Goal: Transaction & Acquisition: Purchase product/service

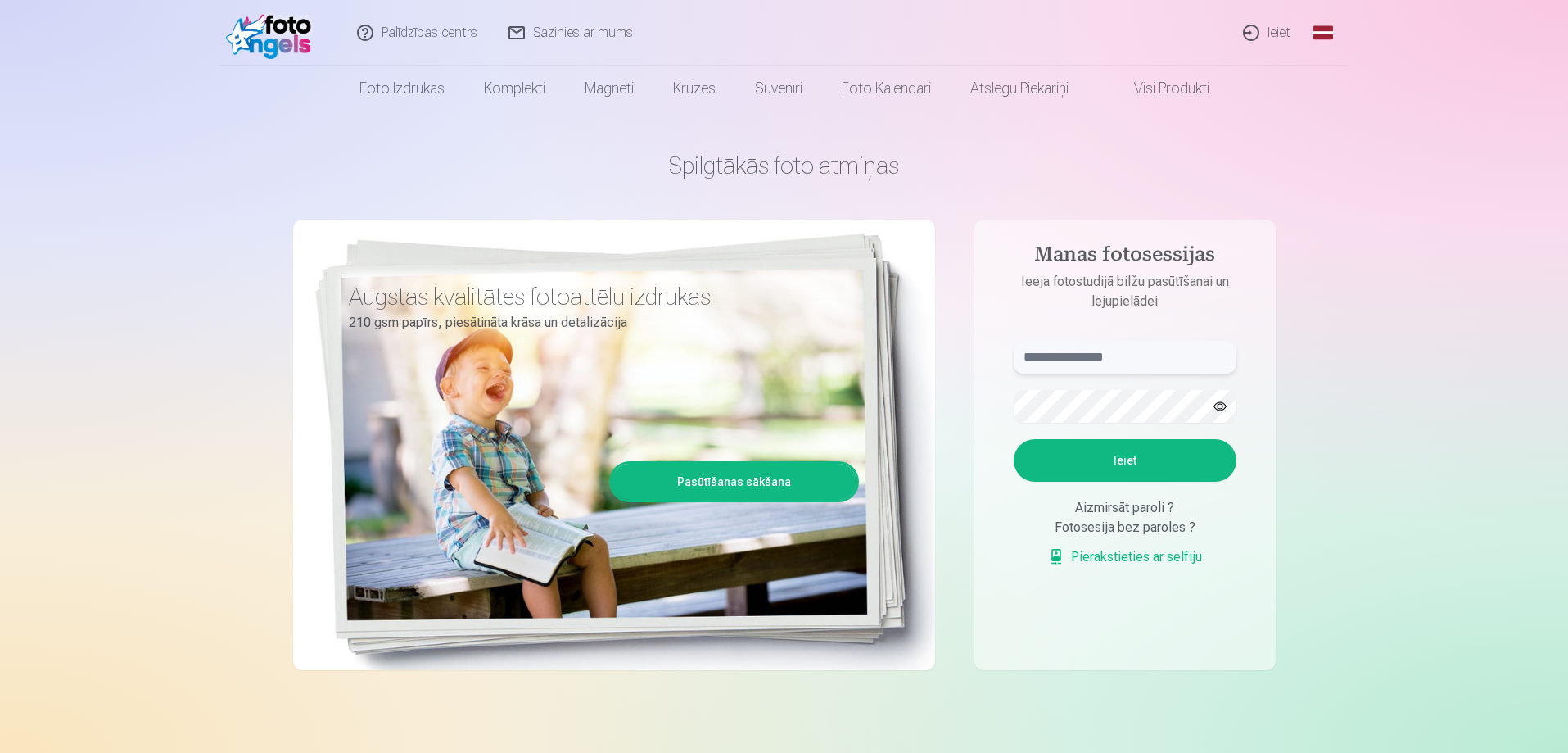
click at [1116, 354] on input "text" at bounding box center [1124, 357] width 222 height 33
type input "**********"
click at [1014, 439] on button "Ieiet" at bounding box center [1124, 460] width 222 height 43
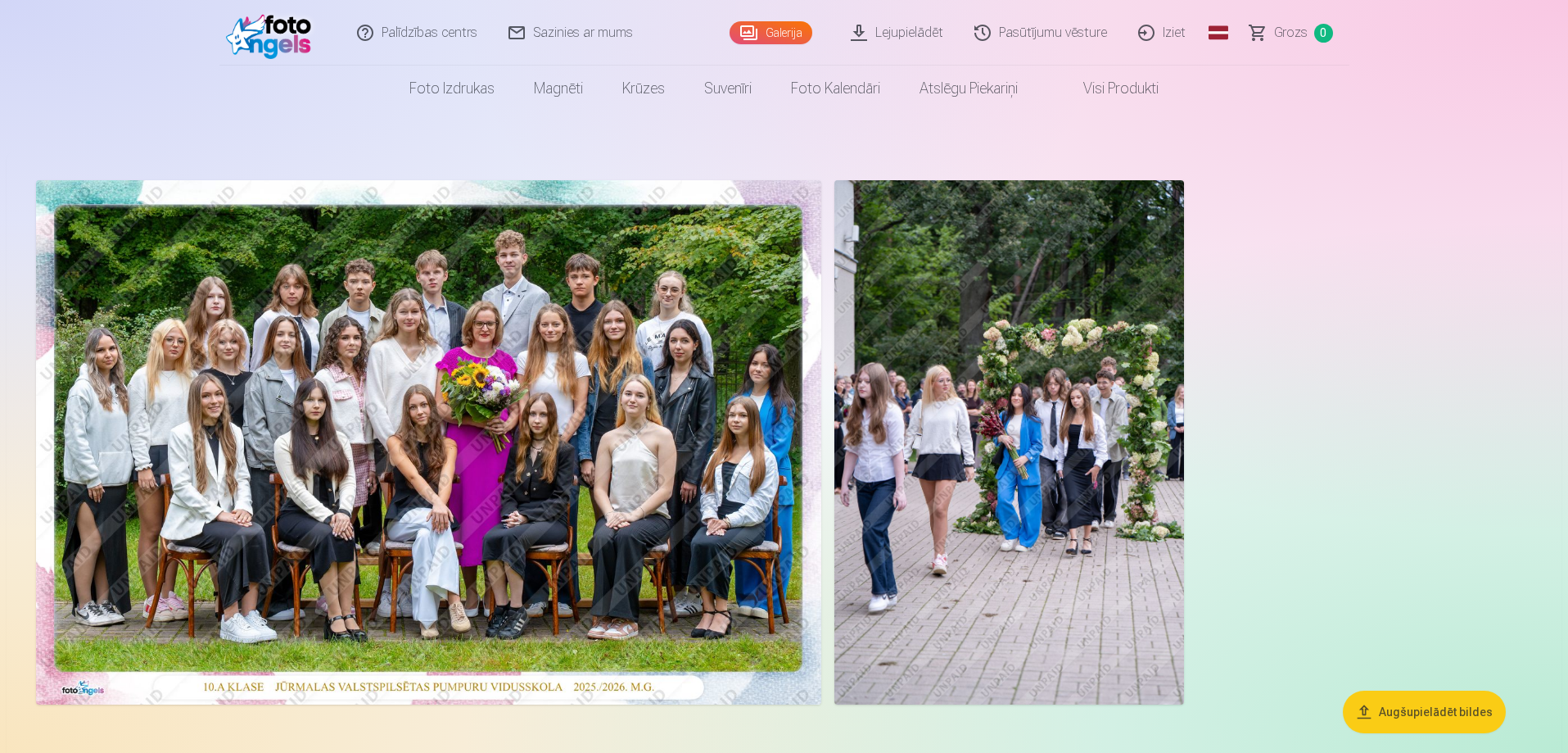
drag, startPoint x: 179, startPoint y: 296, endPoint x: 11, endPoint y: 608, distance: 354.4
click at [11, 608] on aside "Augšupielādēt bildes" at bounding box center [784, 464] width 1555 height 626
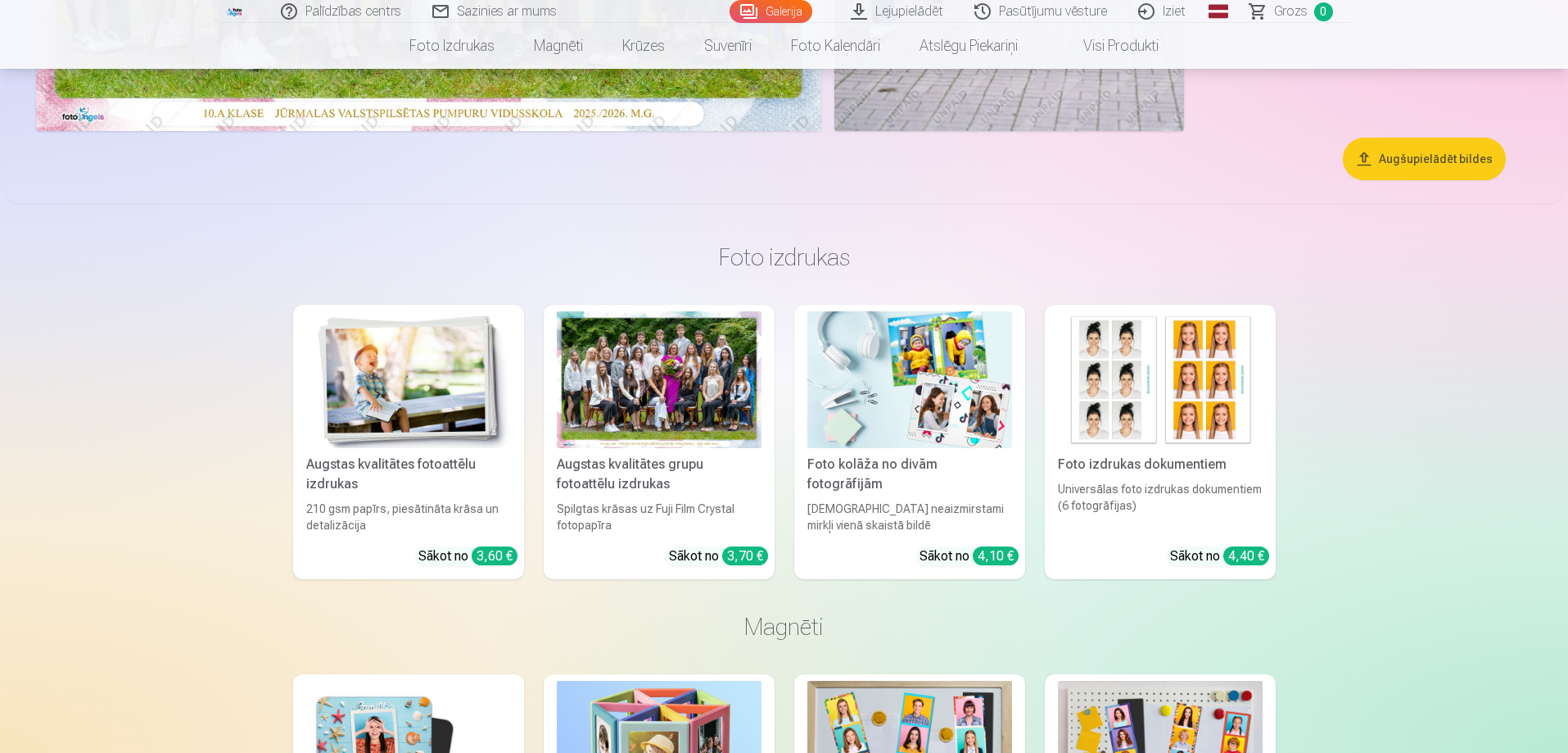
scroll to position [737, 0]
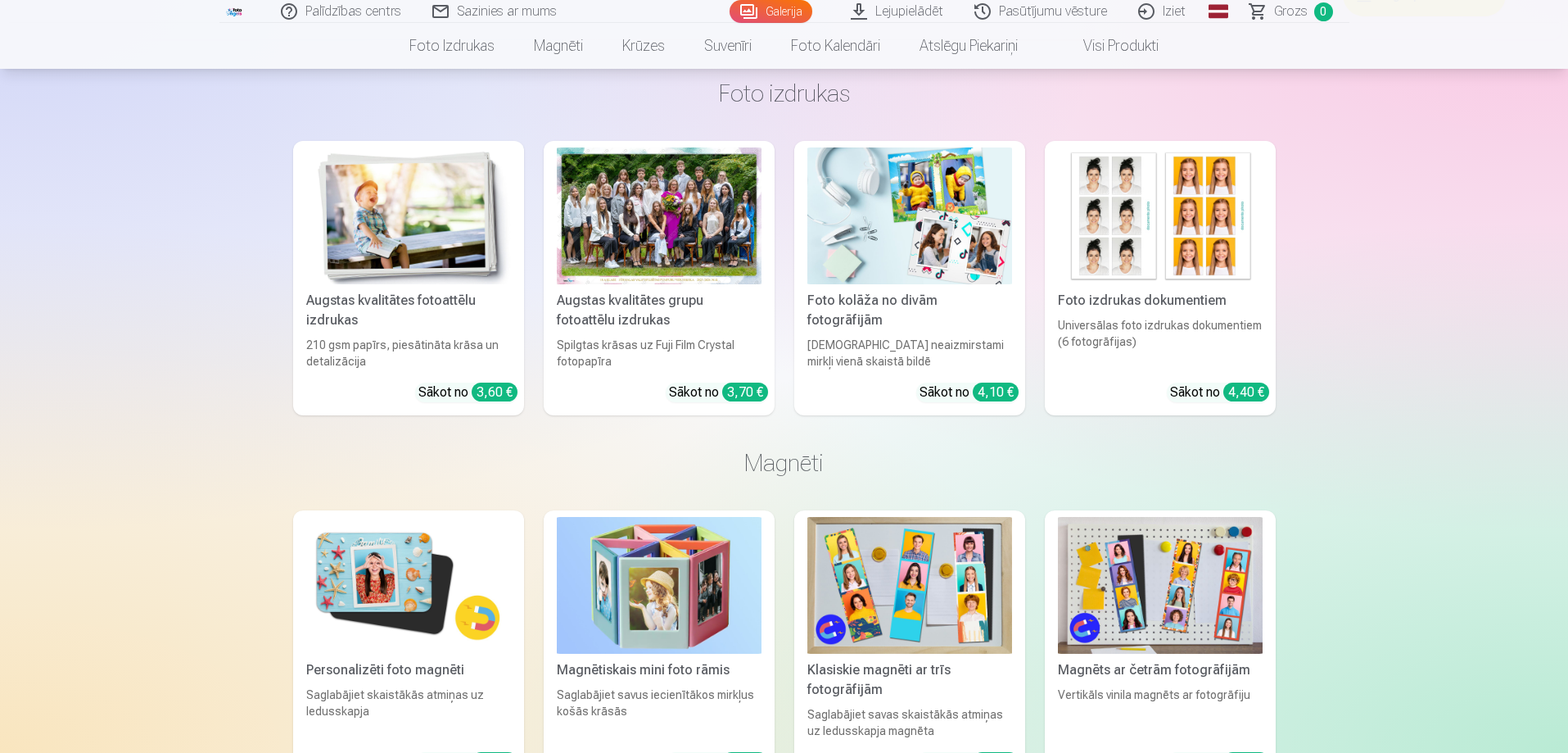
click at [673, 351] on div "Spilgtas krāsas uz Fuji Film Crystal fotopapīra" at bounding box center [659, 353] width 217 height 33
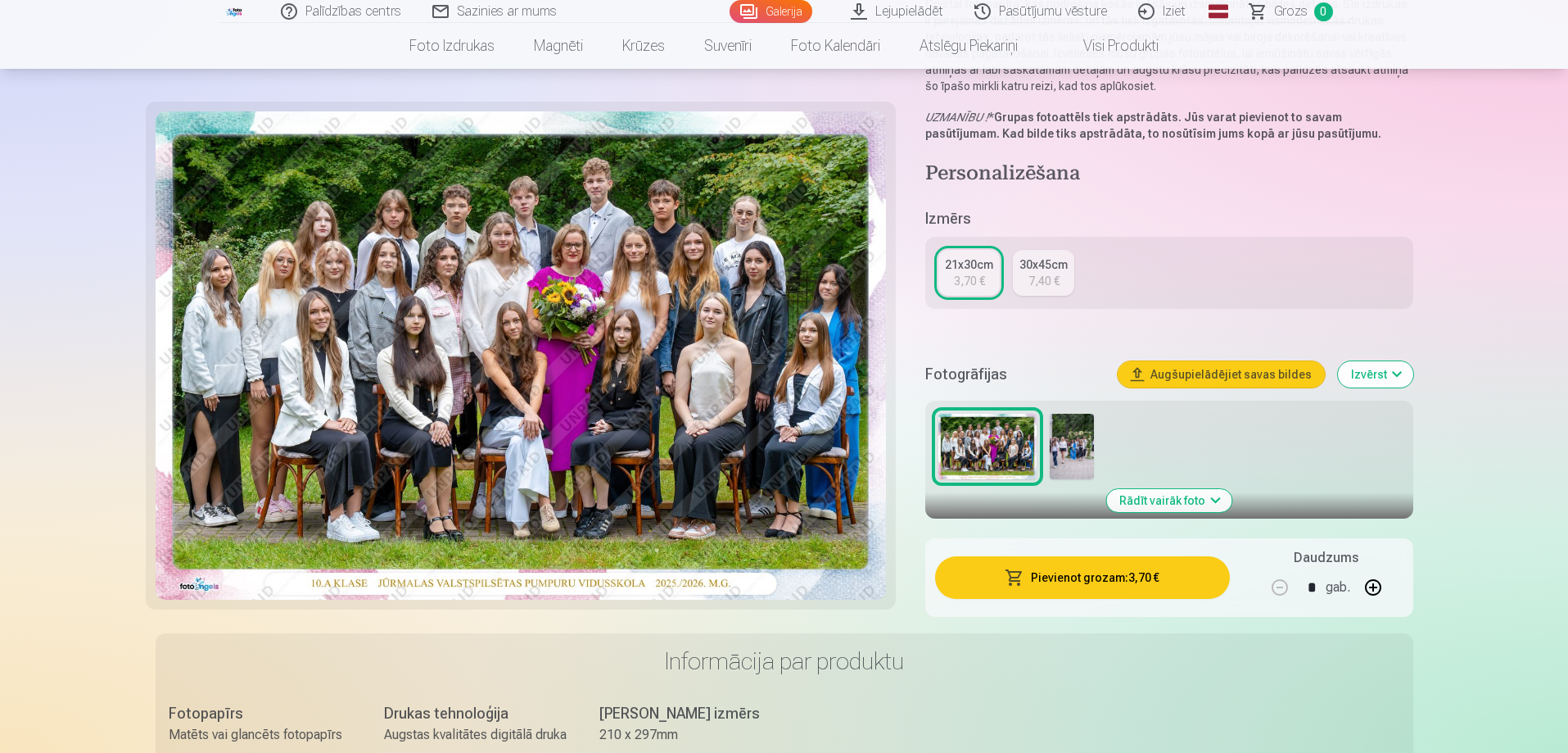
scroll to position [245, 0]
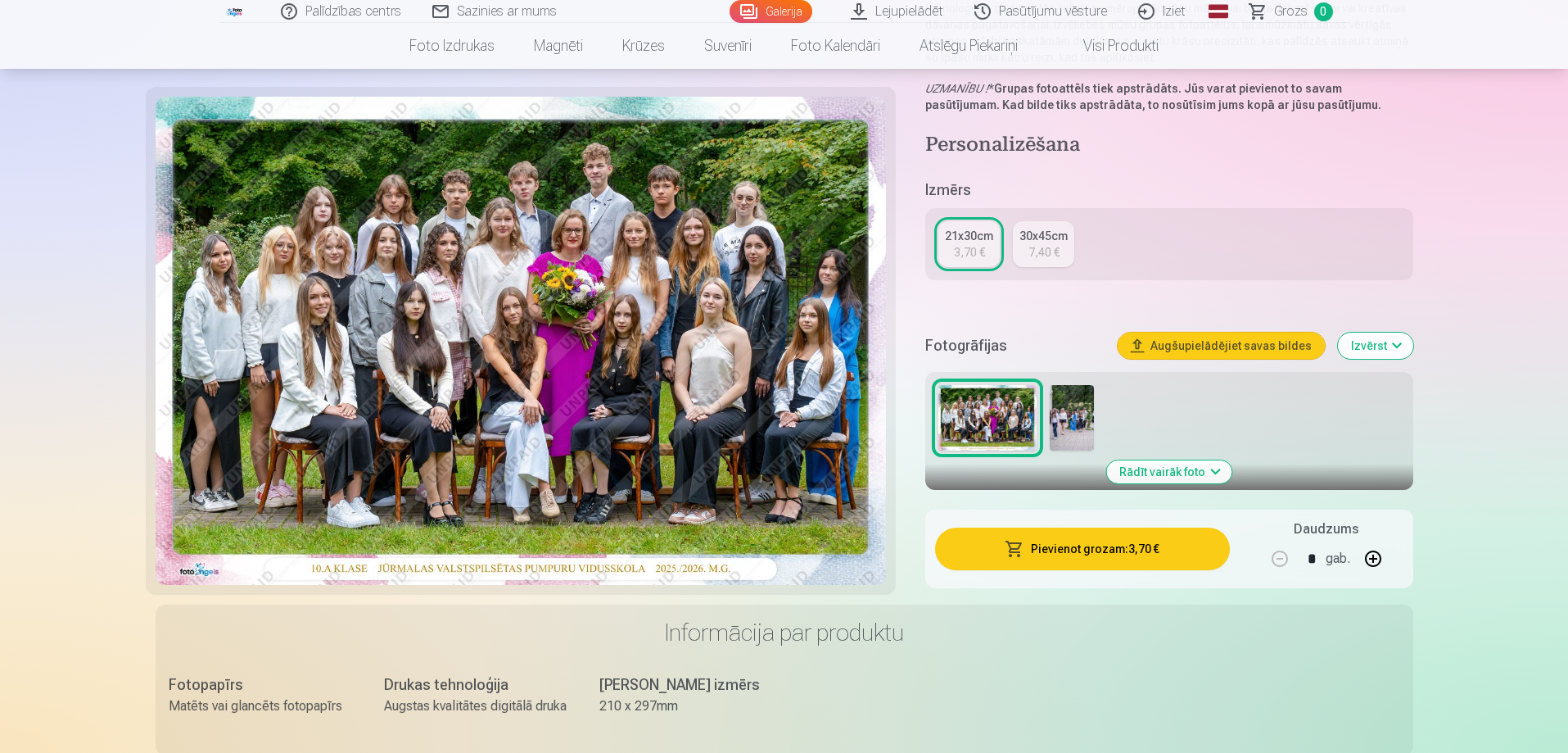
click at [1171, 480] on button "Rādīt vairāk foto" at bounding box center [1169, 472] width 126 height 23
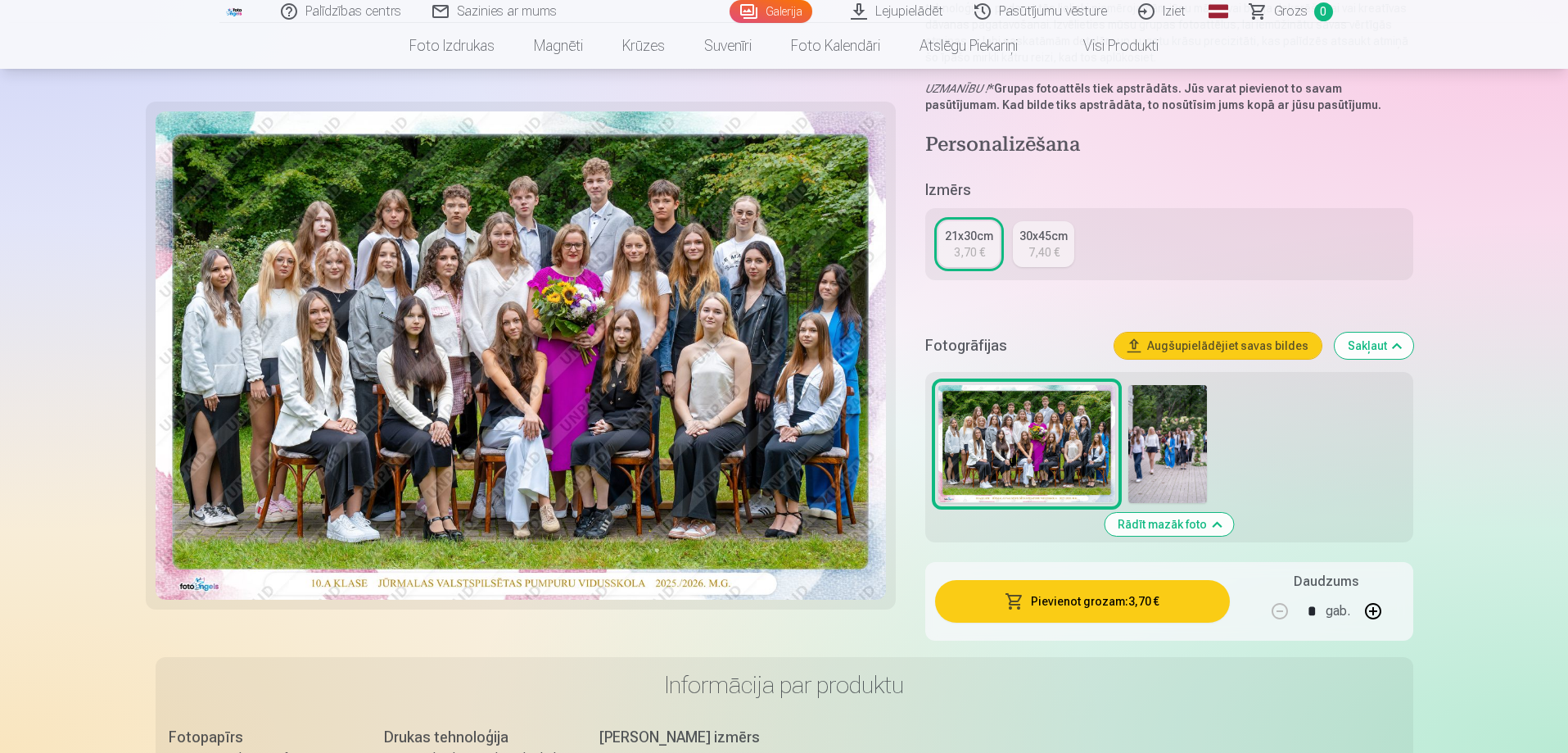
click at [1053, 615] on button "Pievienot grozam : 3,70 €" at bounding box center [1082, 601] width 294 height 43
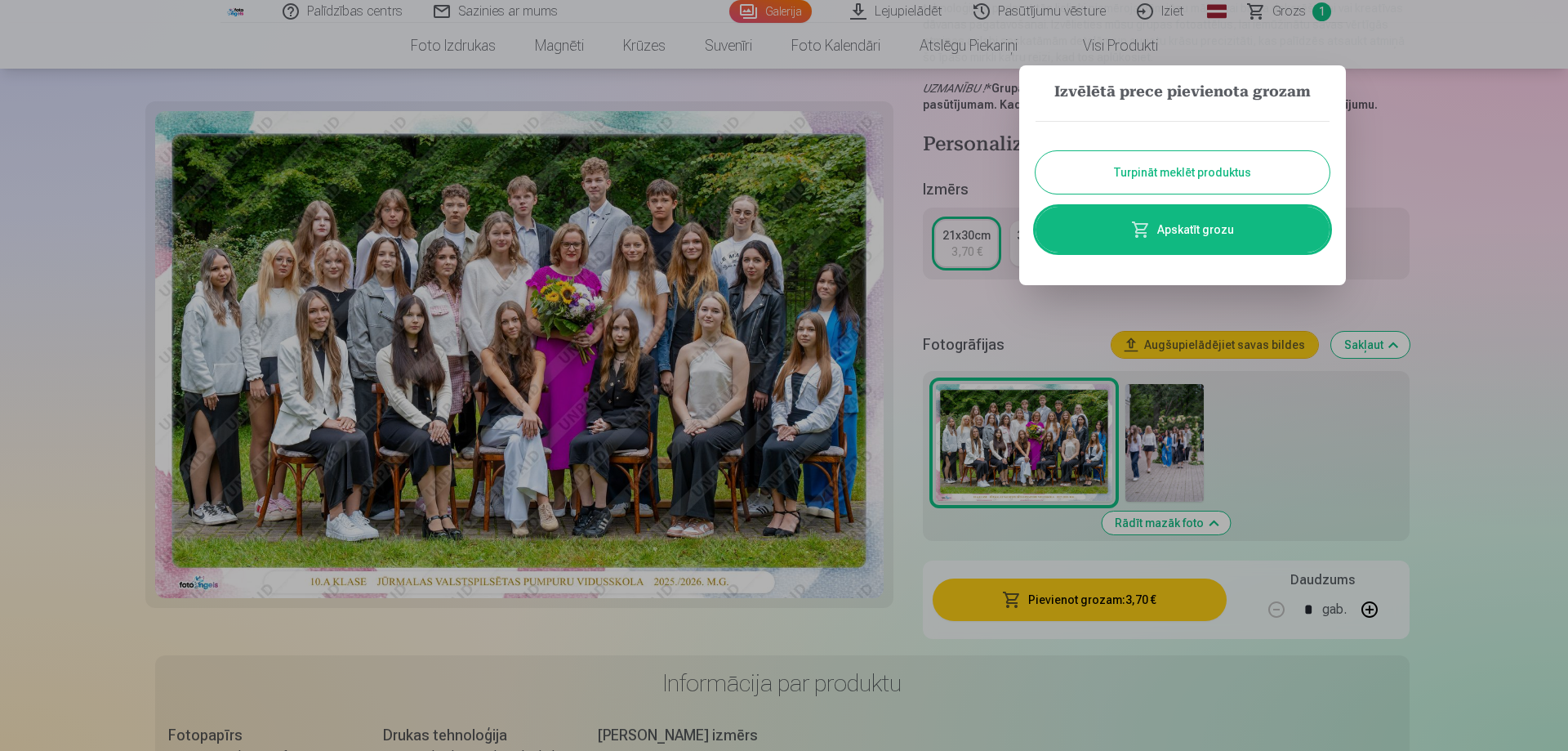
click at [1194, 228] on link "Apskatīt grozu" at bounding box center [1183, 230] width 294 height 46
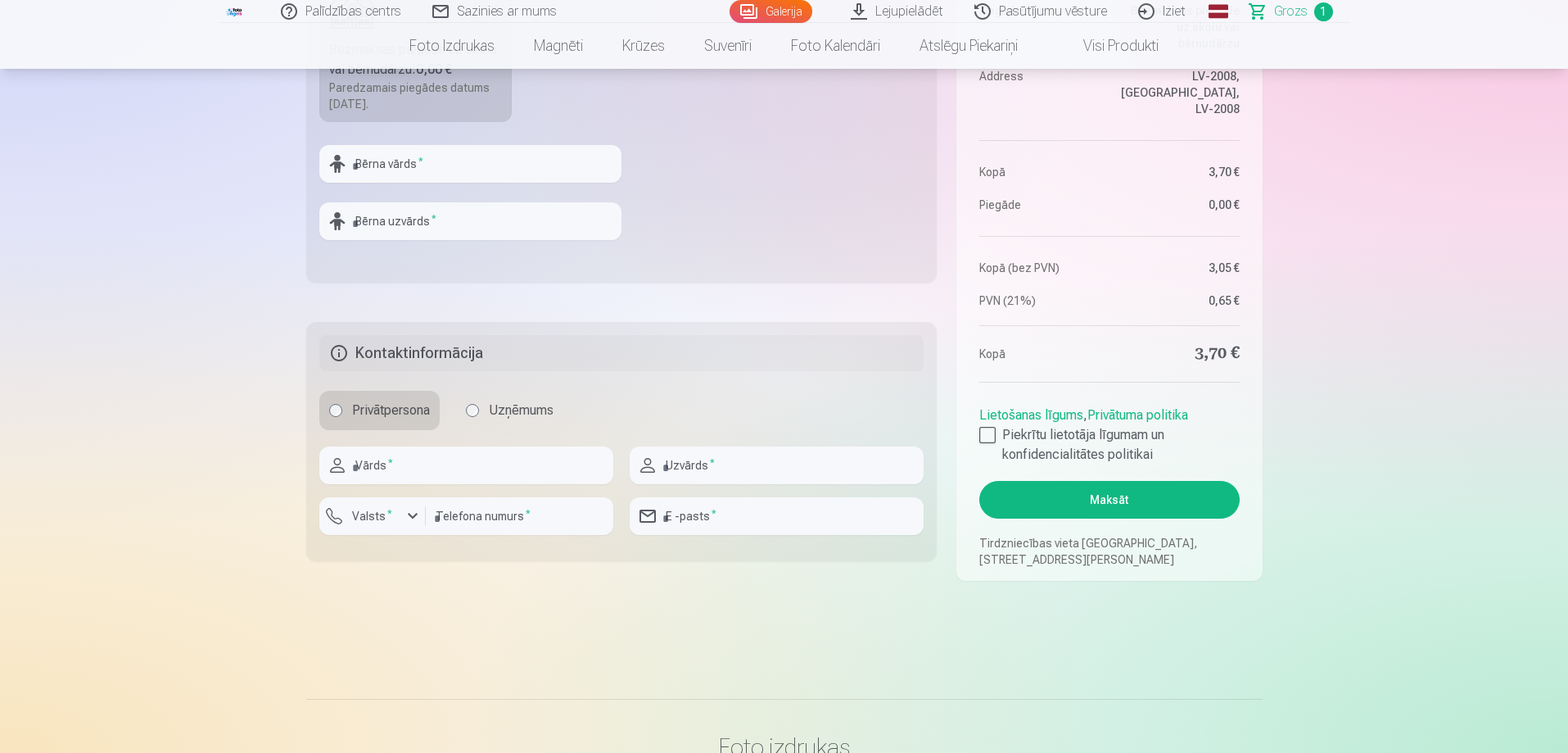
scroll to position [737, 0]
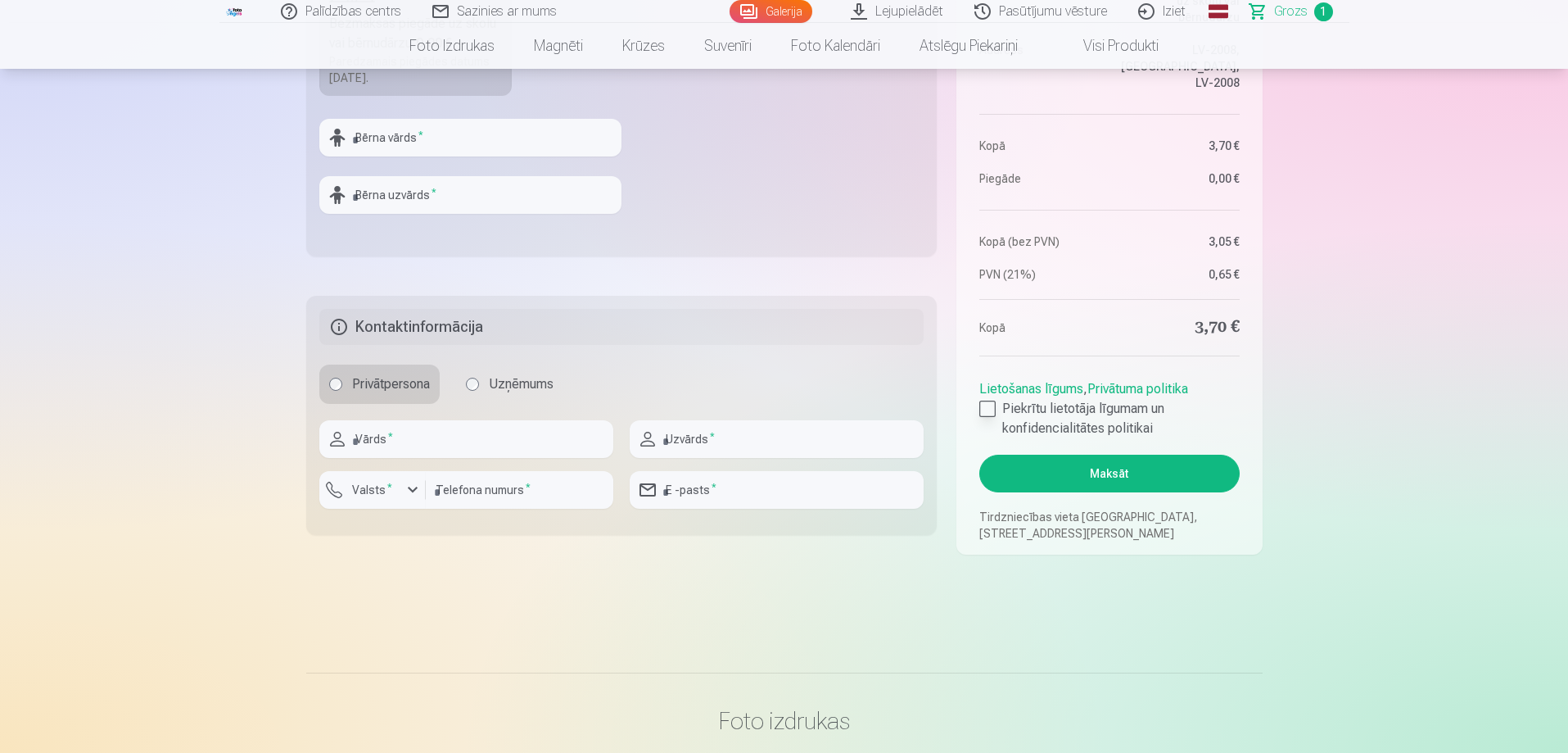
click at [988, 417] on div at bounding box center [987, 409] width 16 height 16
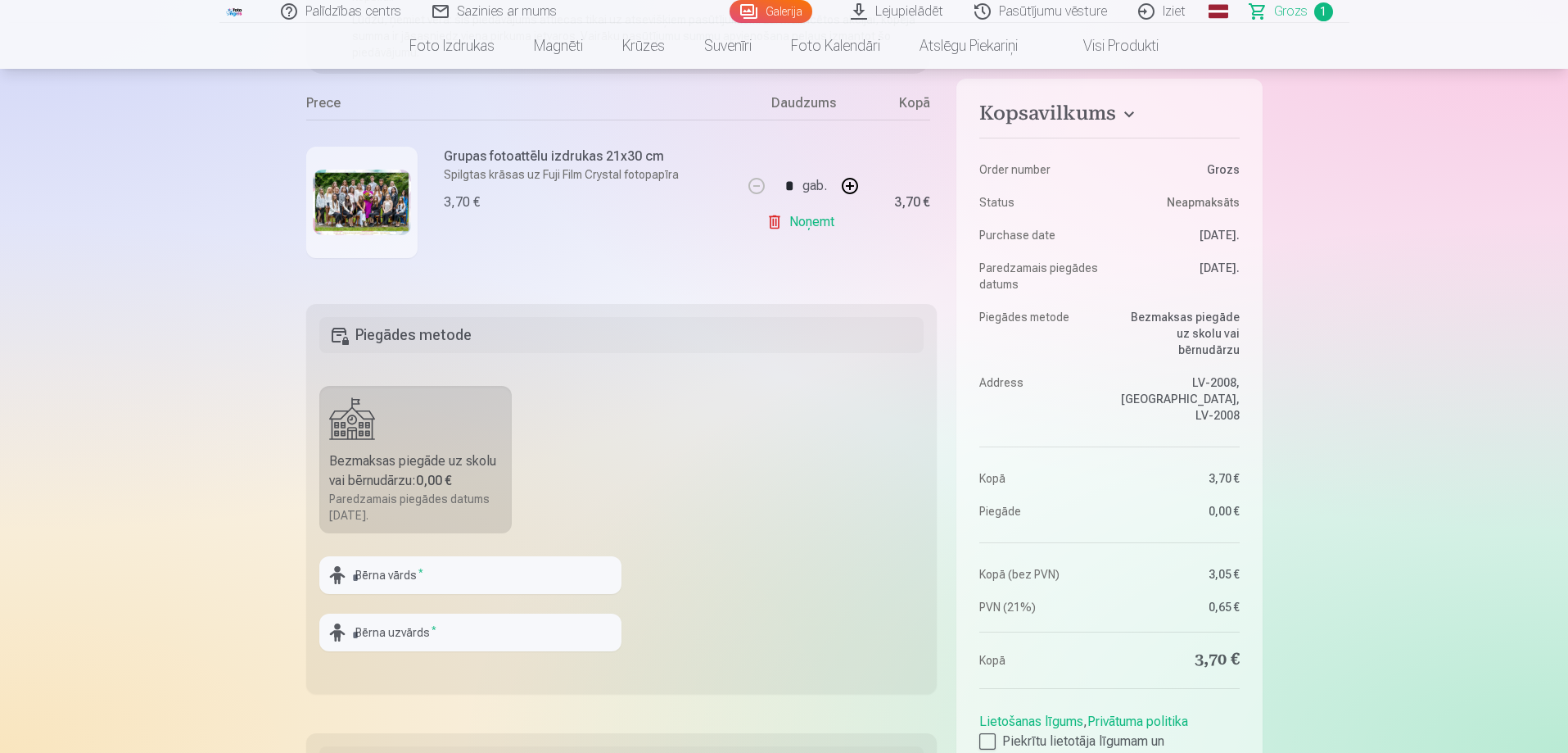
scroll to position [328, 0]
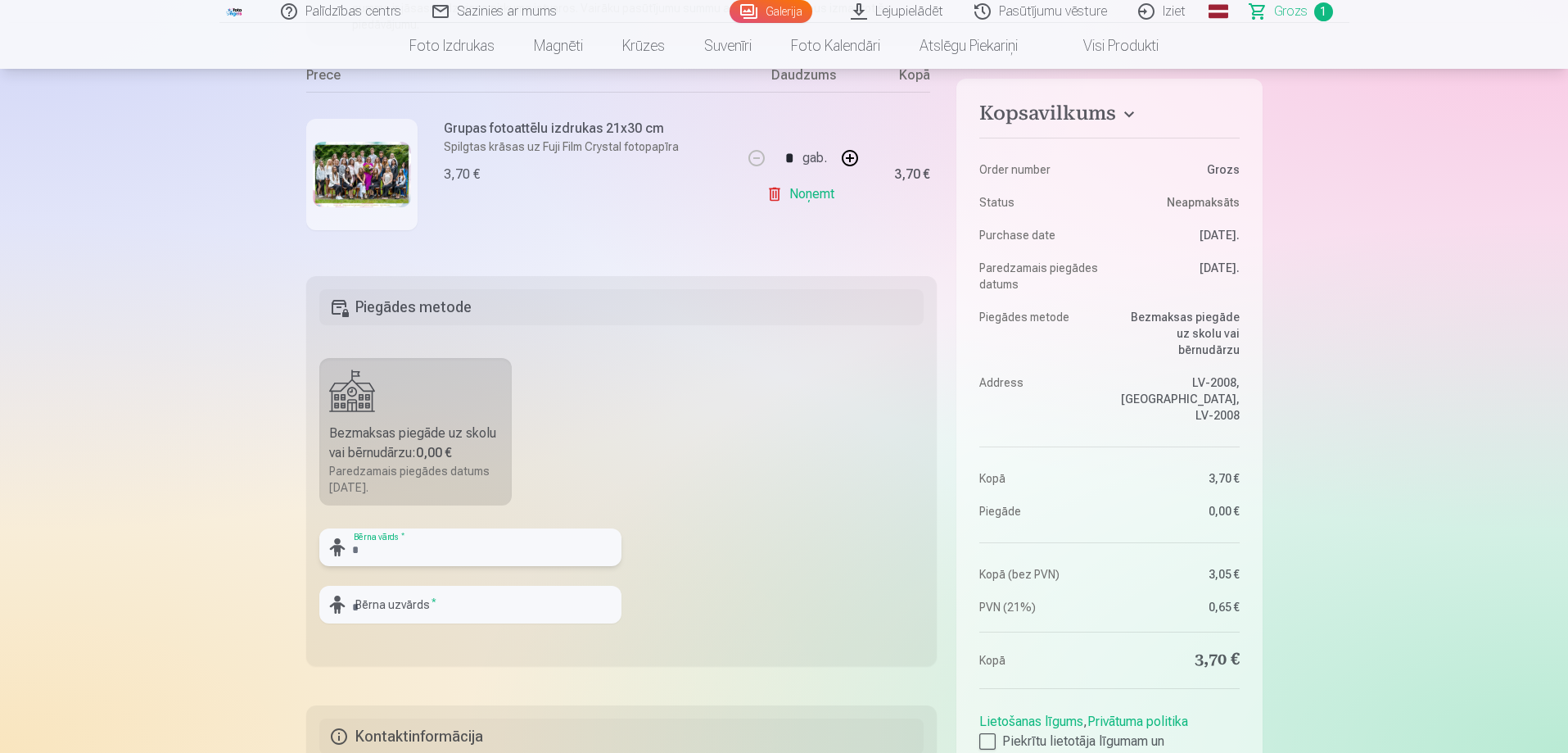
click at [407, 544] on input "text" at bounding box center [470, 548] width 302 height 38
type input "*****"
click at [368, 603] on input "text" at bounding box center [470, 604] width 302 height 38
type input "*"
click at [373, 610] on input "******" at bounding box center [470, 604] width 302 height 38
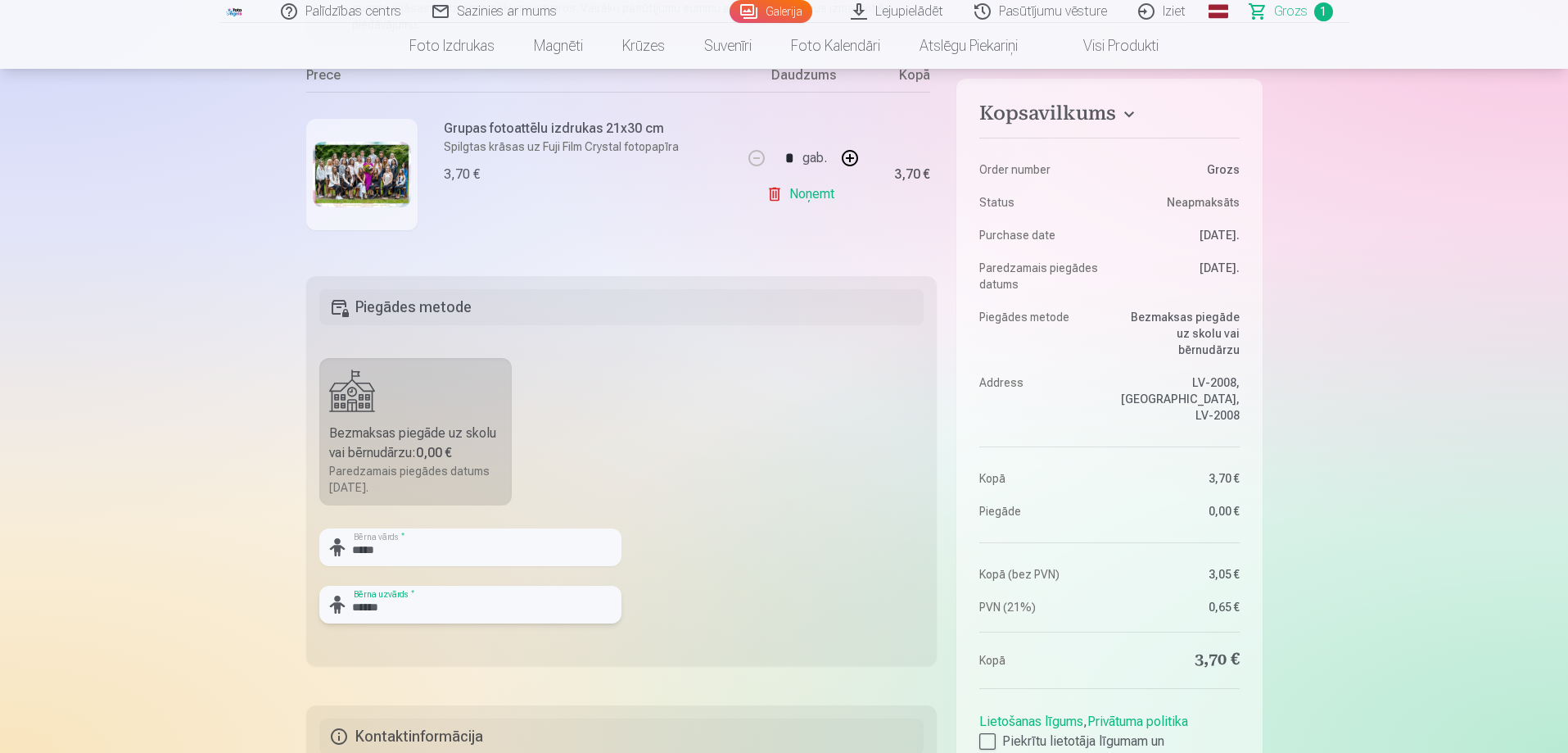
type input "******"
click at [851, 531] on fieldset "Piegādes metode Bezmaksas piegāde uz skolu vai bērnudārzu : 0,00 € Paredzamais …" at bounding box center [621, 471] width 631 height 390
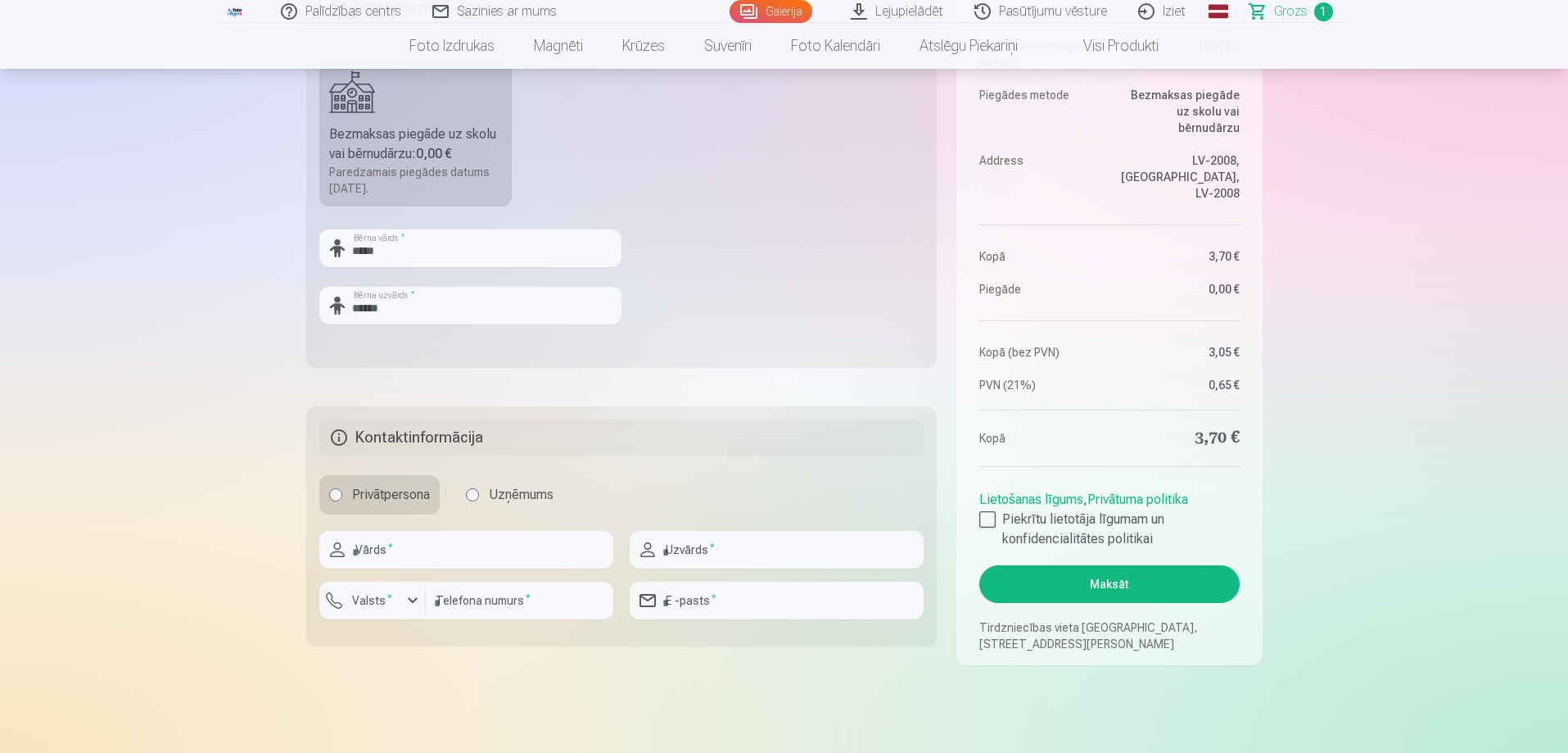
scroll to position [655, 0]
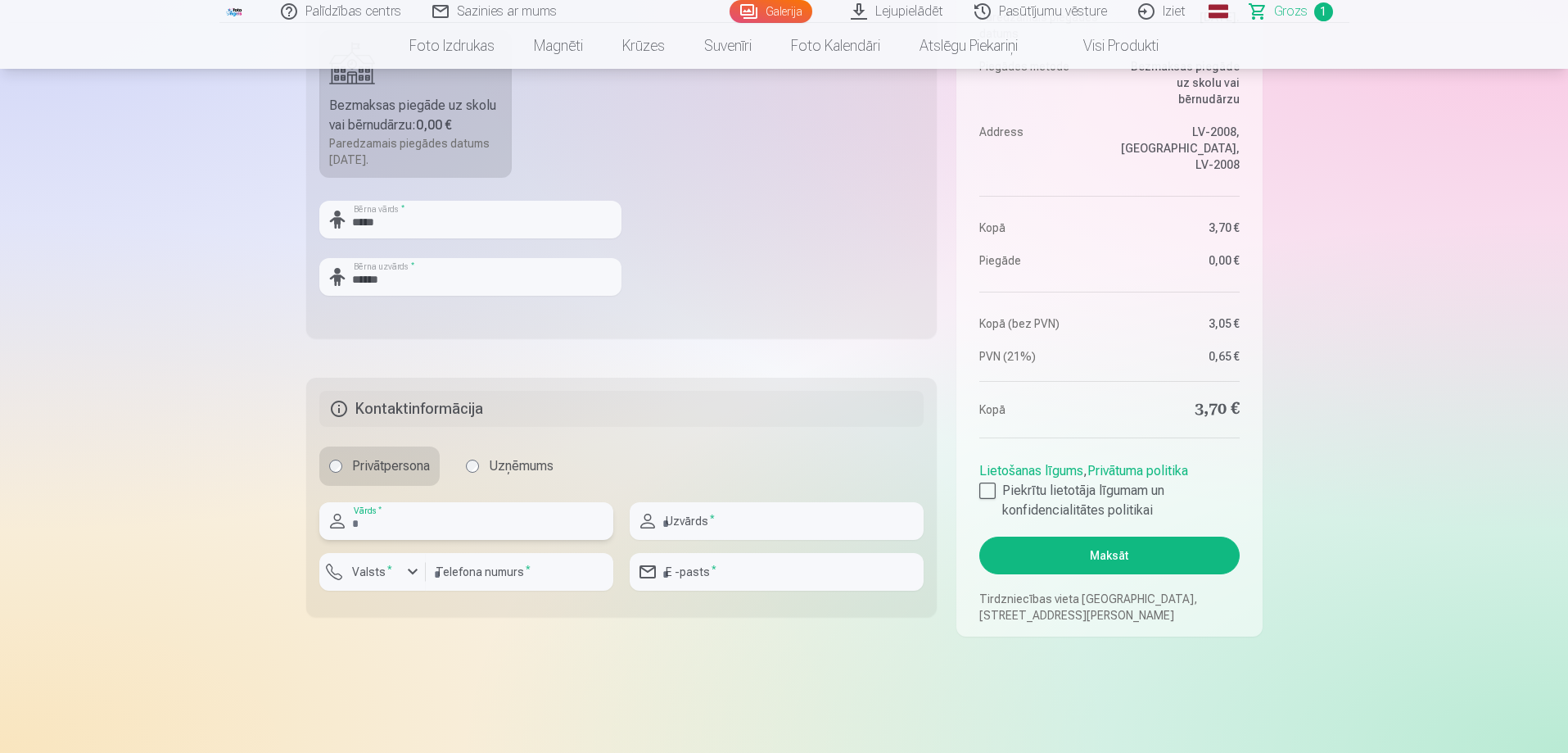
click at [482, 538] on input "text" at bounding box center [466, 522] width 294 height 38
click at [668, 452] on div "Privātpersona Uzņēmums" at bounding box center [621, 466] width 605 height 39
click at [489, 466] on label "Uzņēmums" at bounding box center [510, 466] width 108 height 39
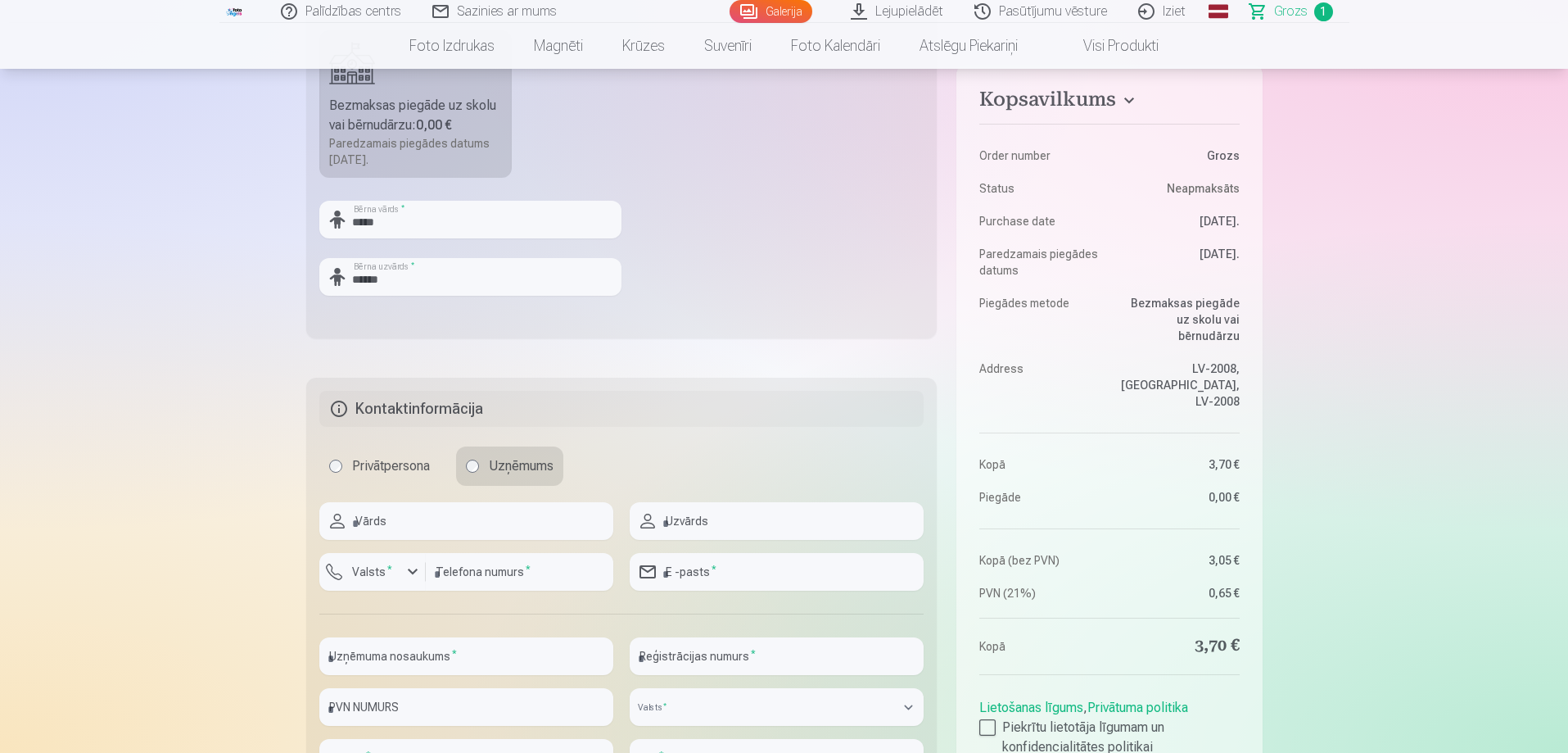
click at [364, 472] on label "Privātpersona" at bounding box center [379, 466] width 121 height 39
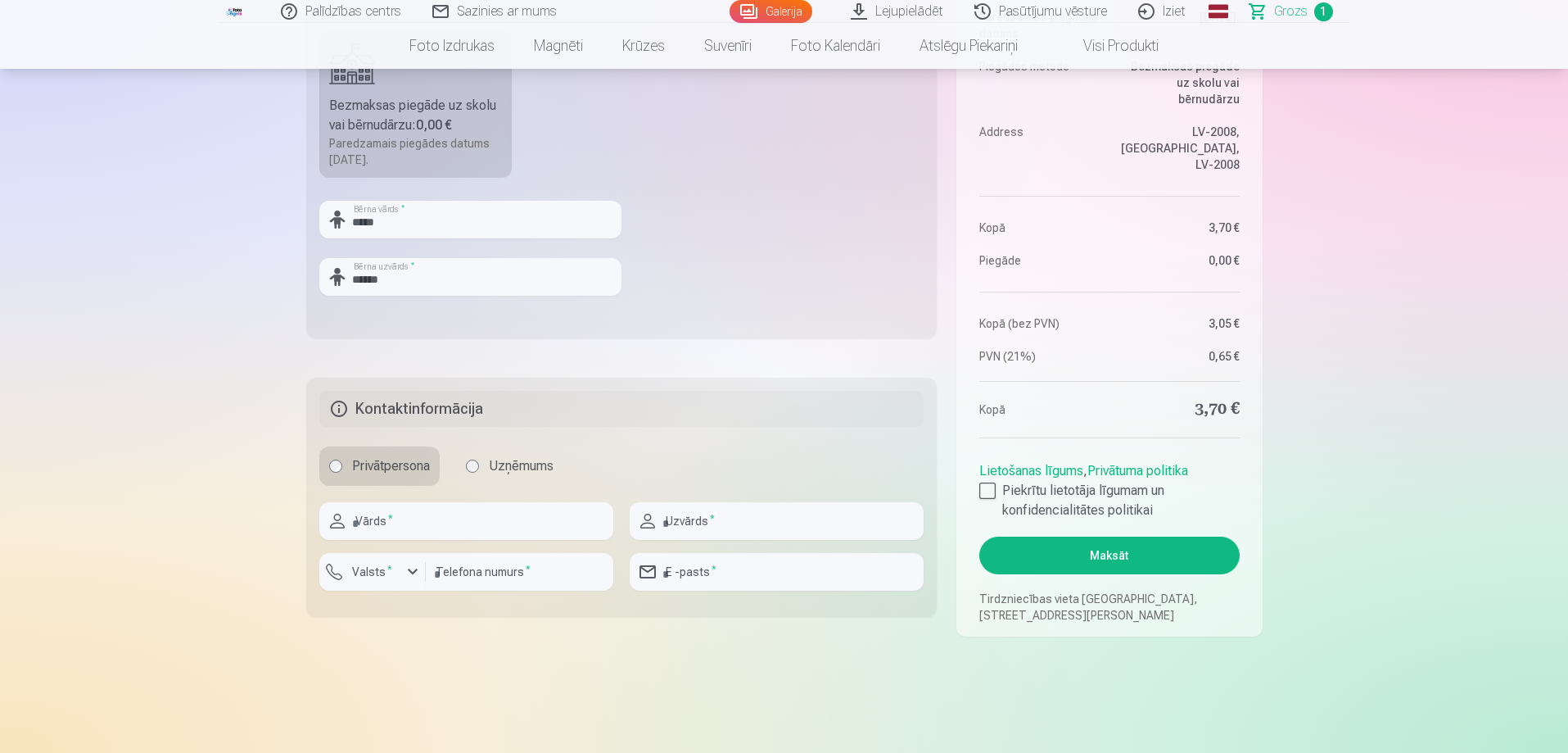
click at [487, 480] on label "Uzņēmums" at bounding box center [510, 466] width 108 height 39
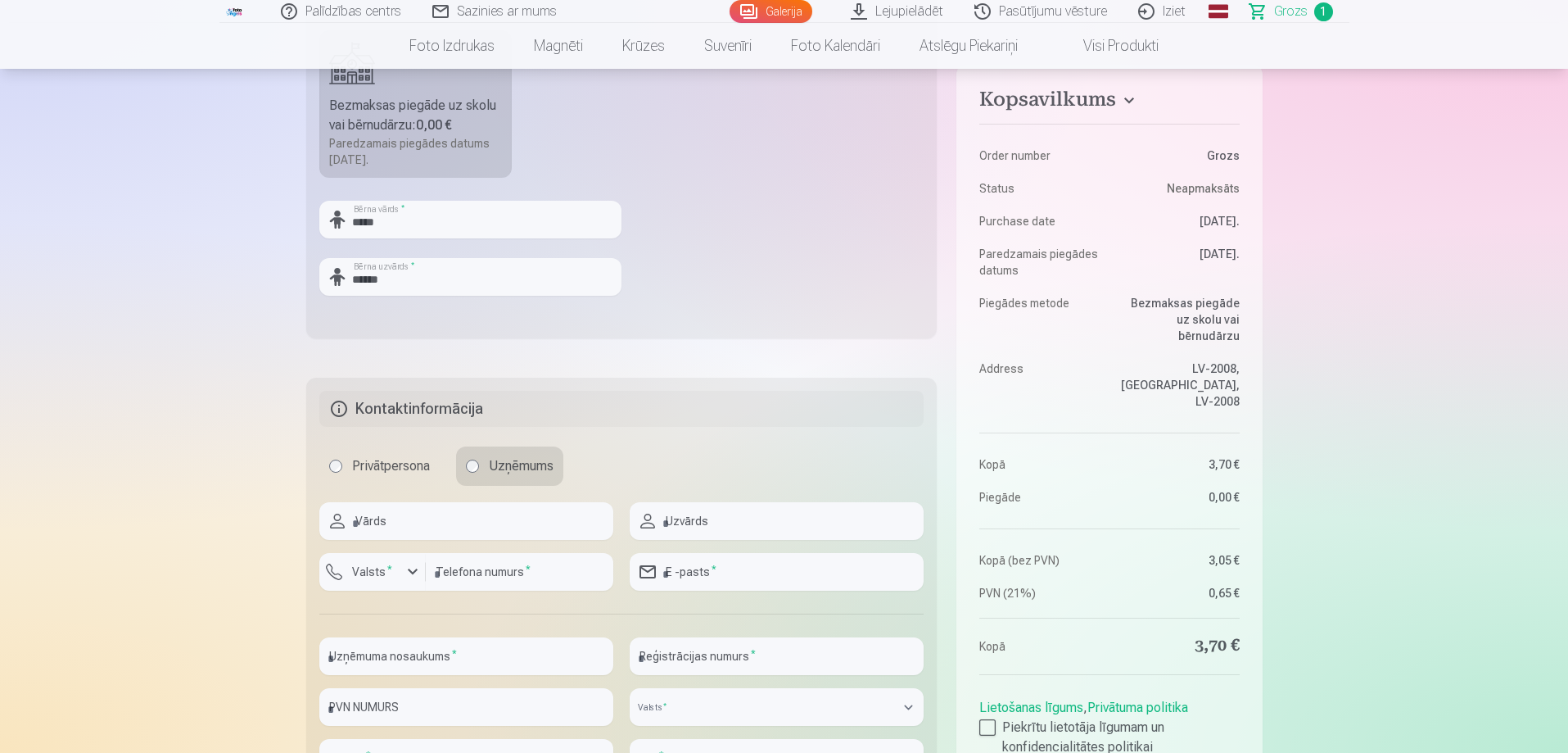
click at [406, 479] on label "Privātpersona" at bounding box center [379, 466] width 121 height 39
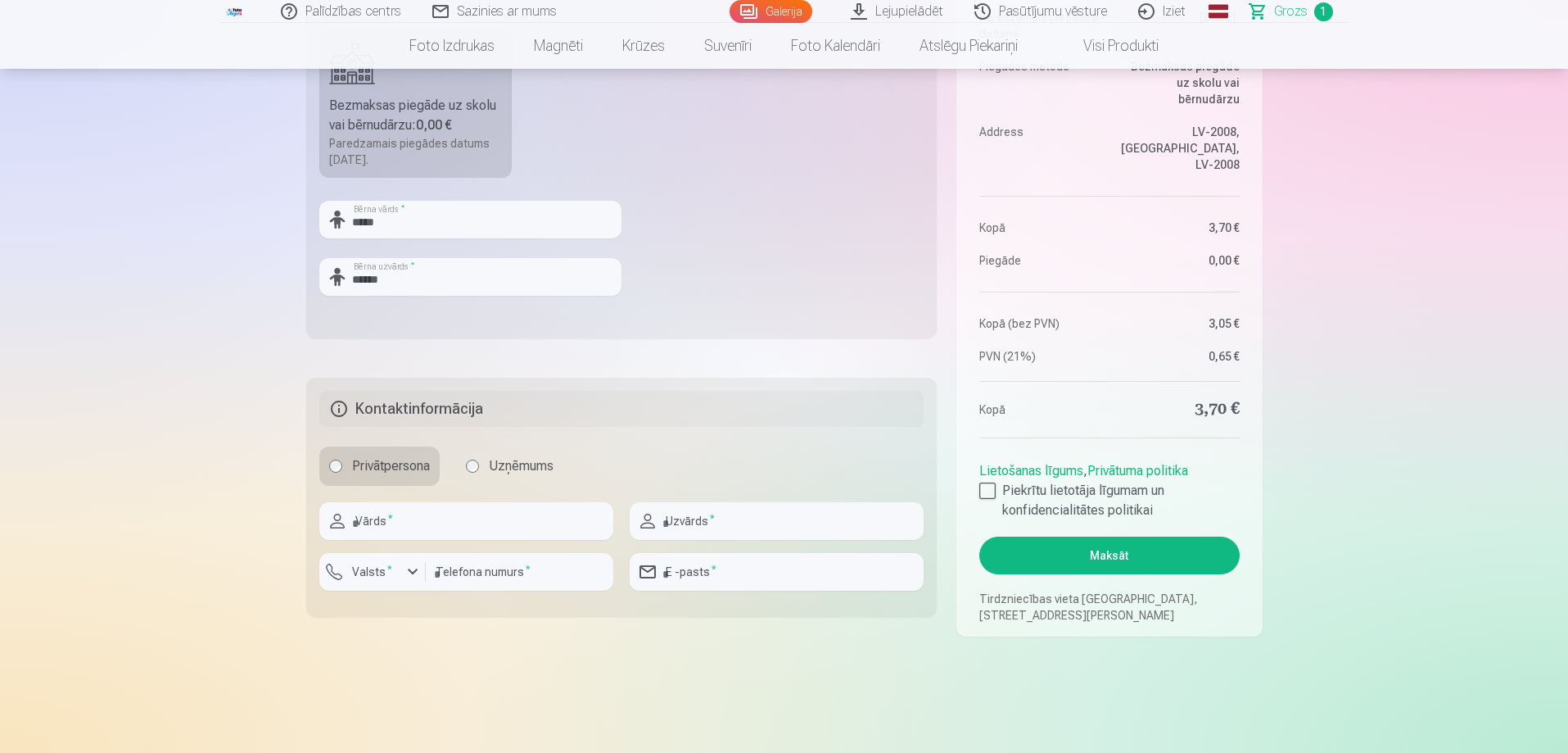
click at [476, 481] on label "Uzņēmums" at bounding box center [510, 466] width 108 height 39
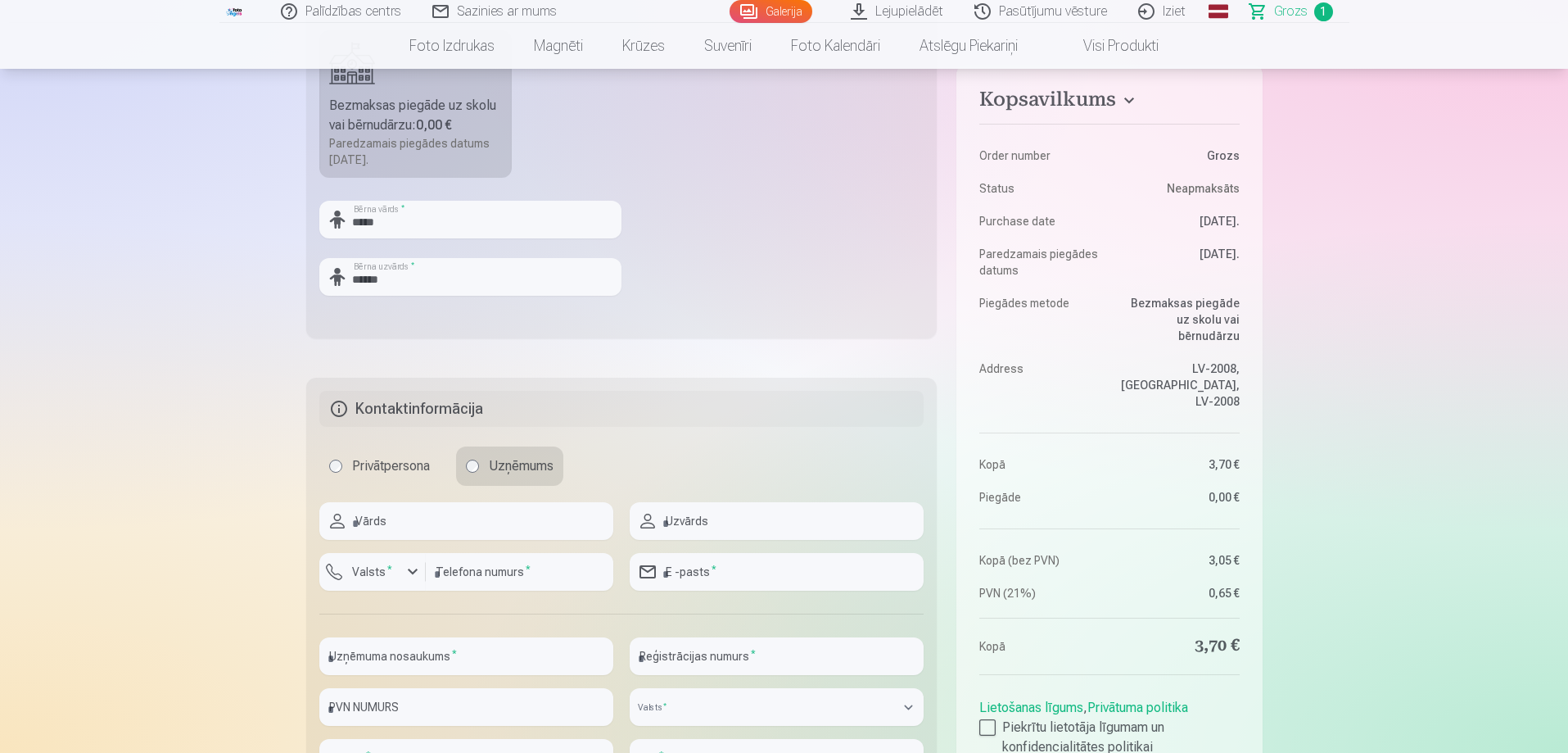
click at [415, 484] on label "Privātpersona" at bounding box center [379, 466] width 121 height 39
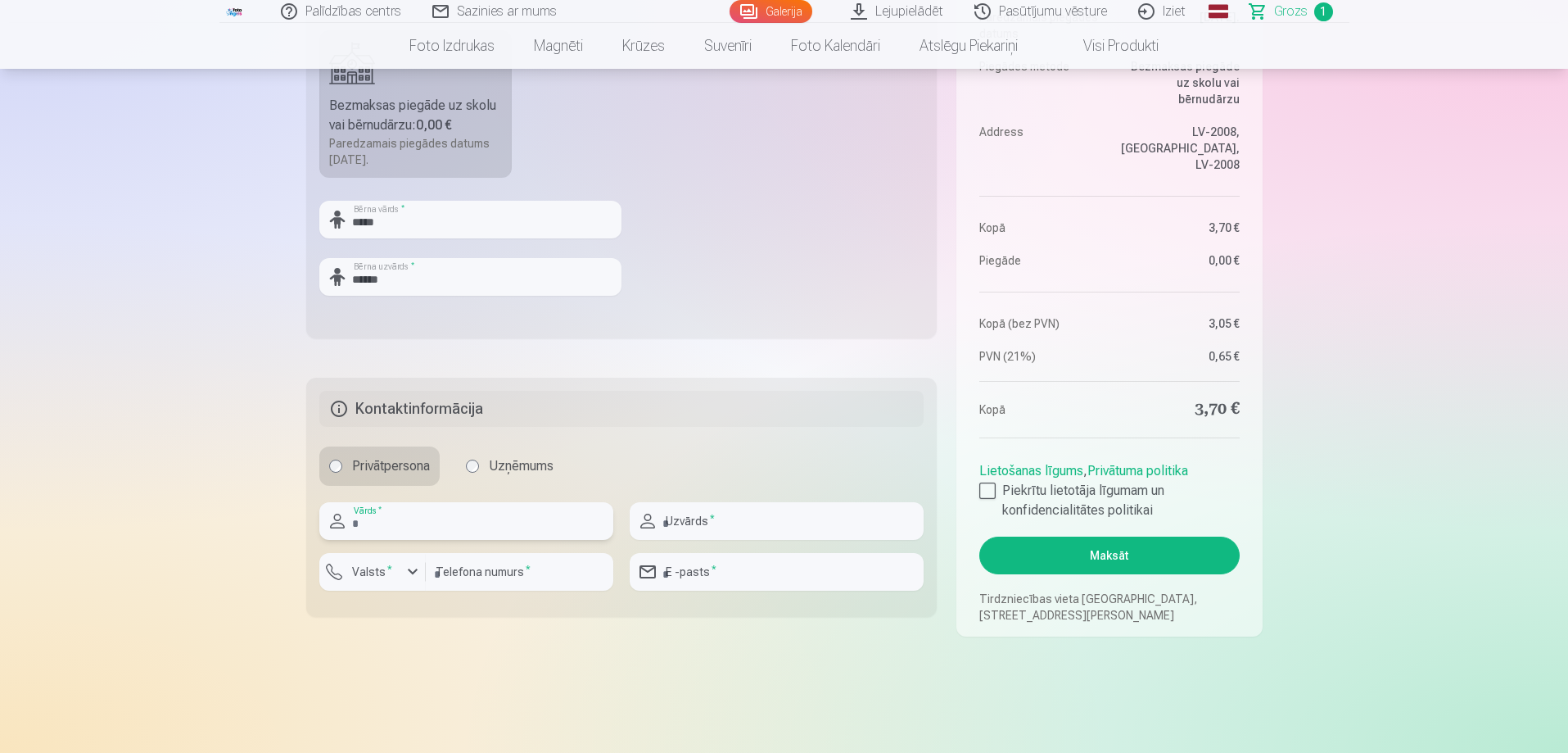
click at [491, 512] on input "text" at bounding box center [466, 522] width 294 height 38
click at [517, 470] on label "Uzņēmums" at bounding box center [510, 466] width 108 height 39
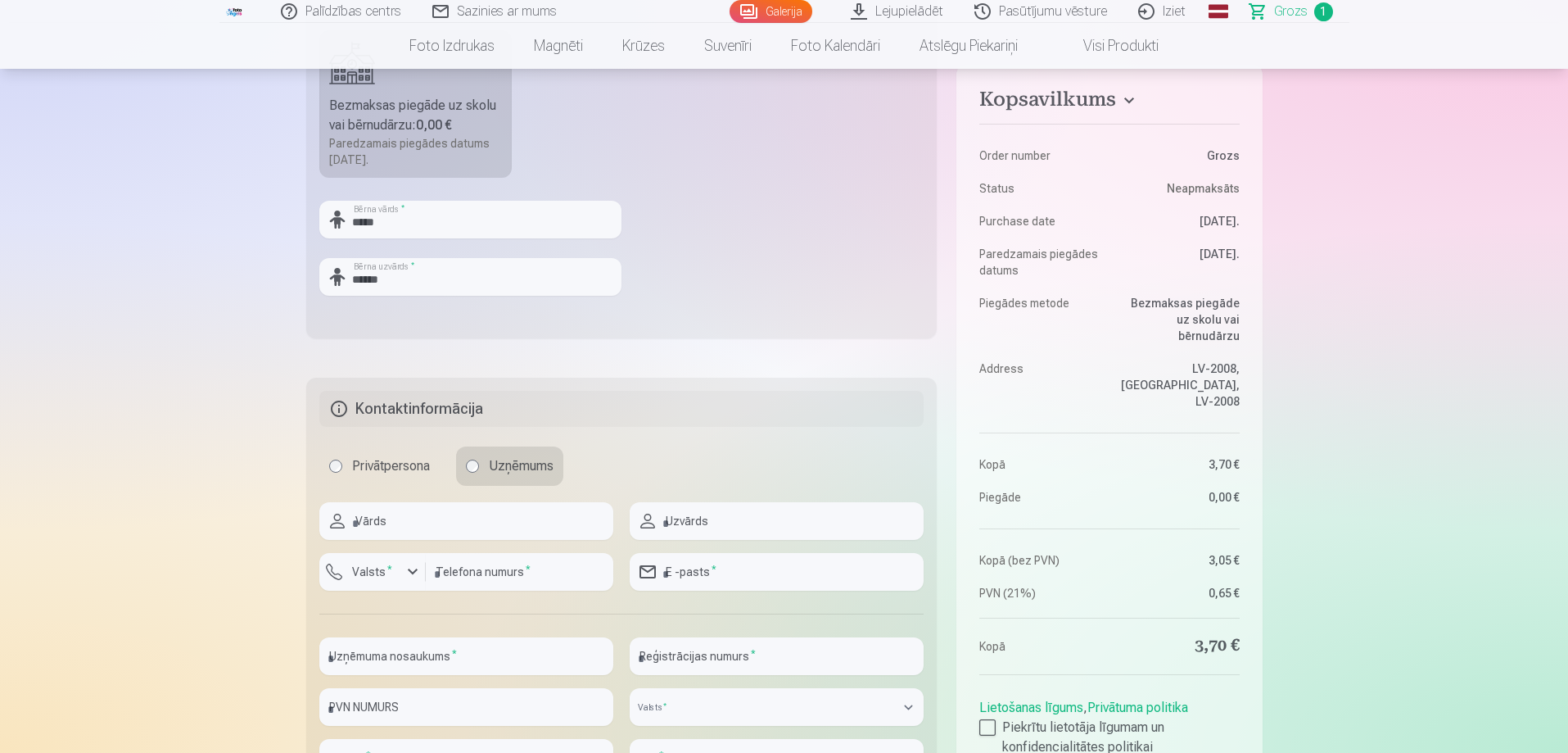
click at [388, 459] on label "Privātpersona" at bounding box center [379, 466] width 121 height 39
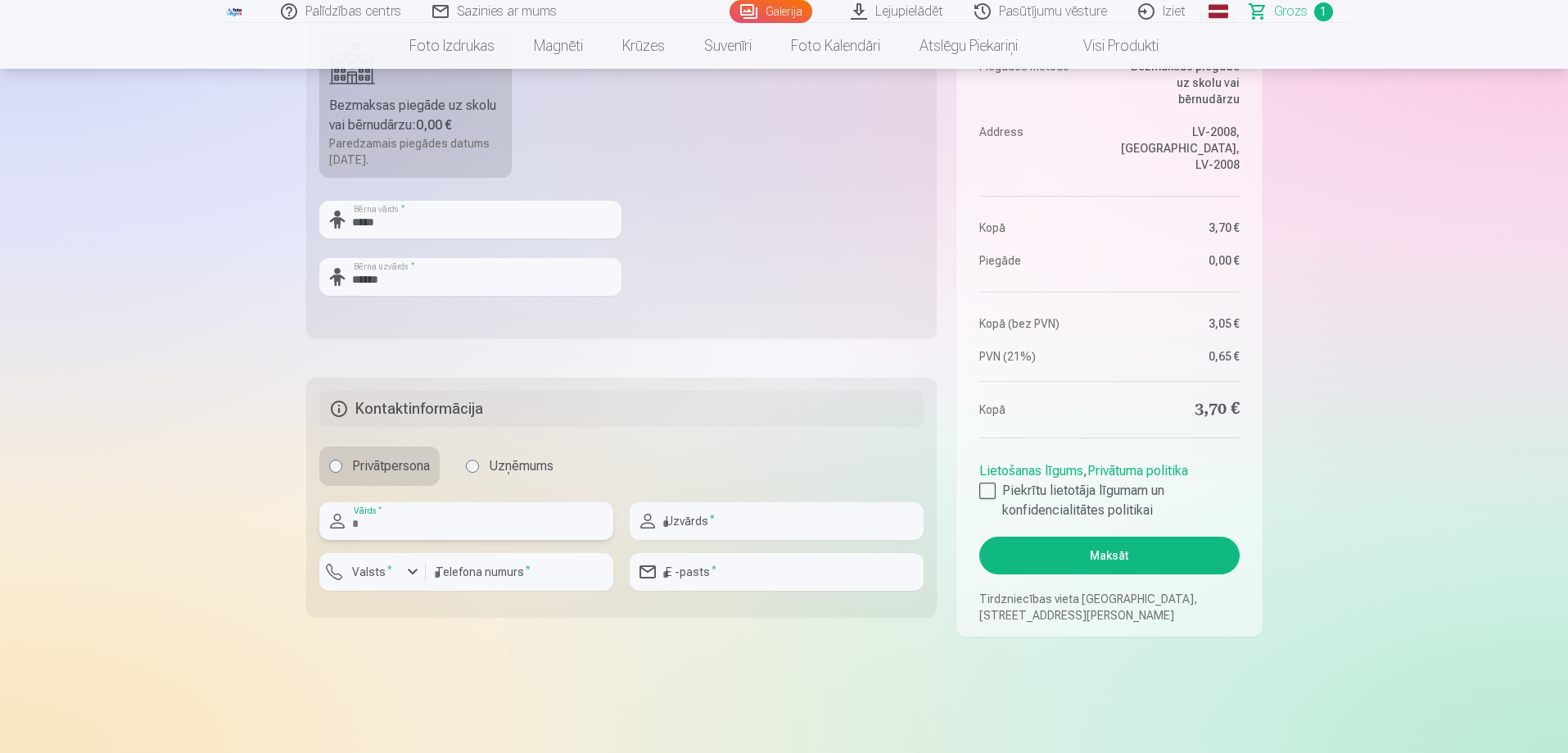
click at [434, 518] on input "text" at bounding box center [466, 522] width 294 height 38
type input "****"
click at [742, 527] on input "text" at bounding box center [777, 522] width 294 height 38
type input "*********"
click at [745, 408] on h5 "Kontaktinformācija" at bounding box center [621, 409] width 605 height 36
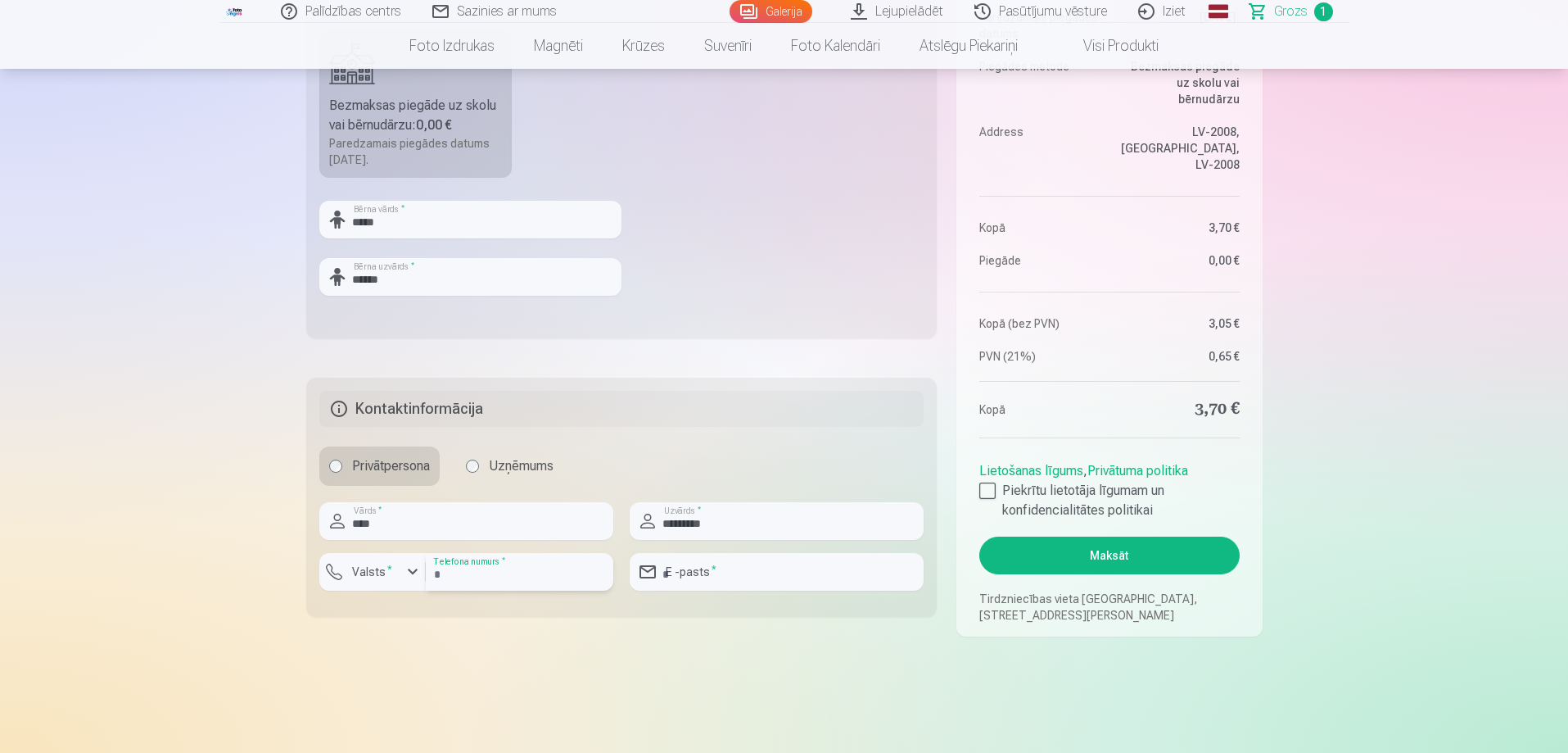
click at [502, 579] on input "number" at bounding box center [519, 571] width 187 height 38
click at [374, 580] on label "Valsts *" at bounding box center [372, 571] width 53 height 16
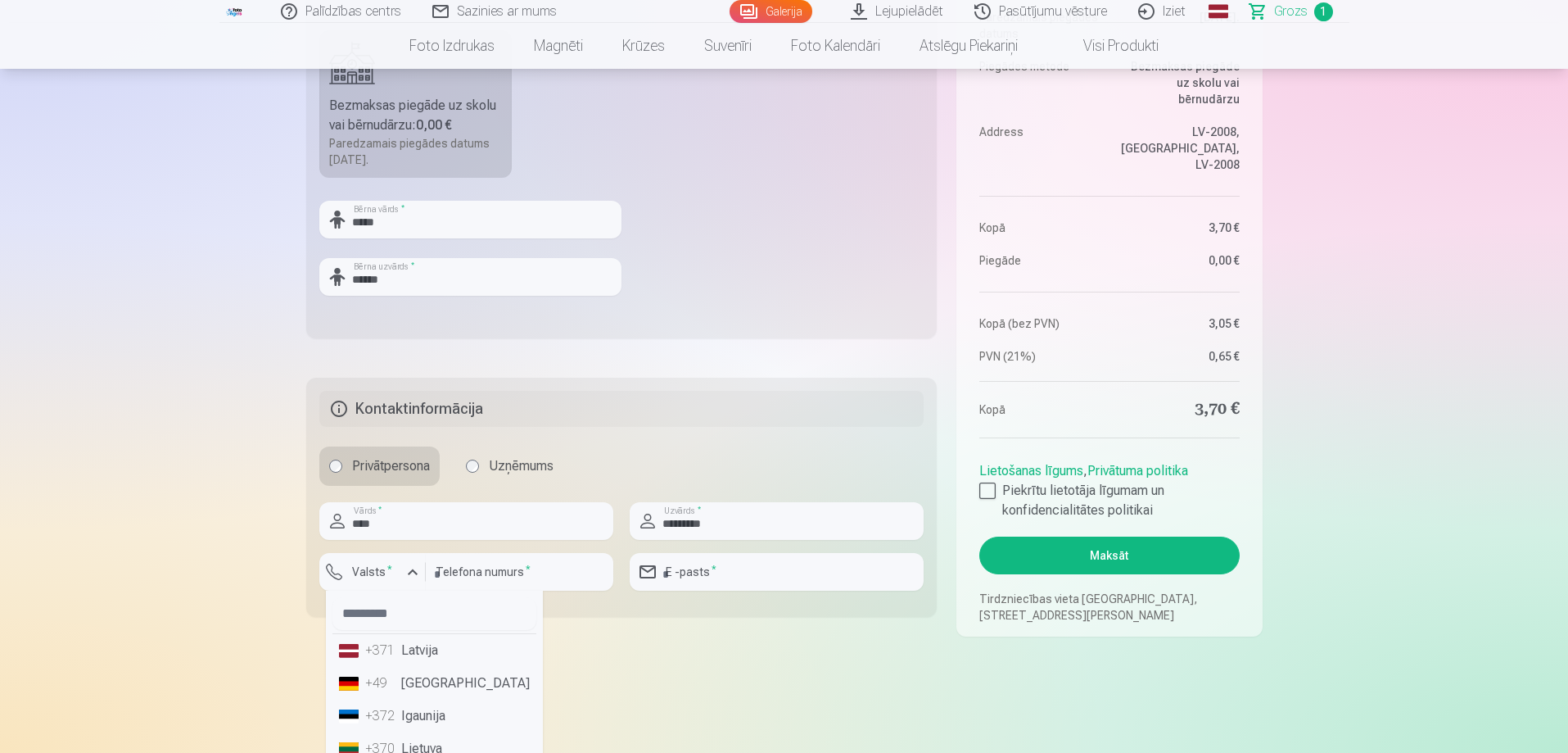
click at [419, 646] on li "+371 Latvija" at bounding box center [434, 650] width 204 height 33
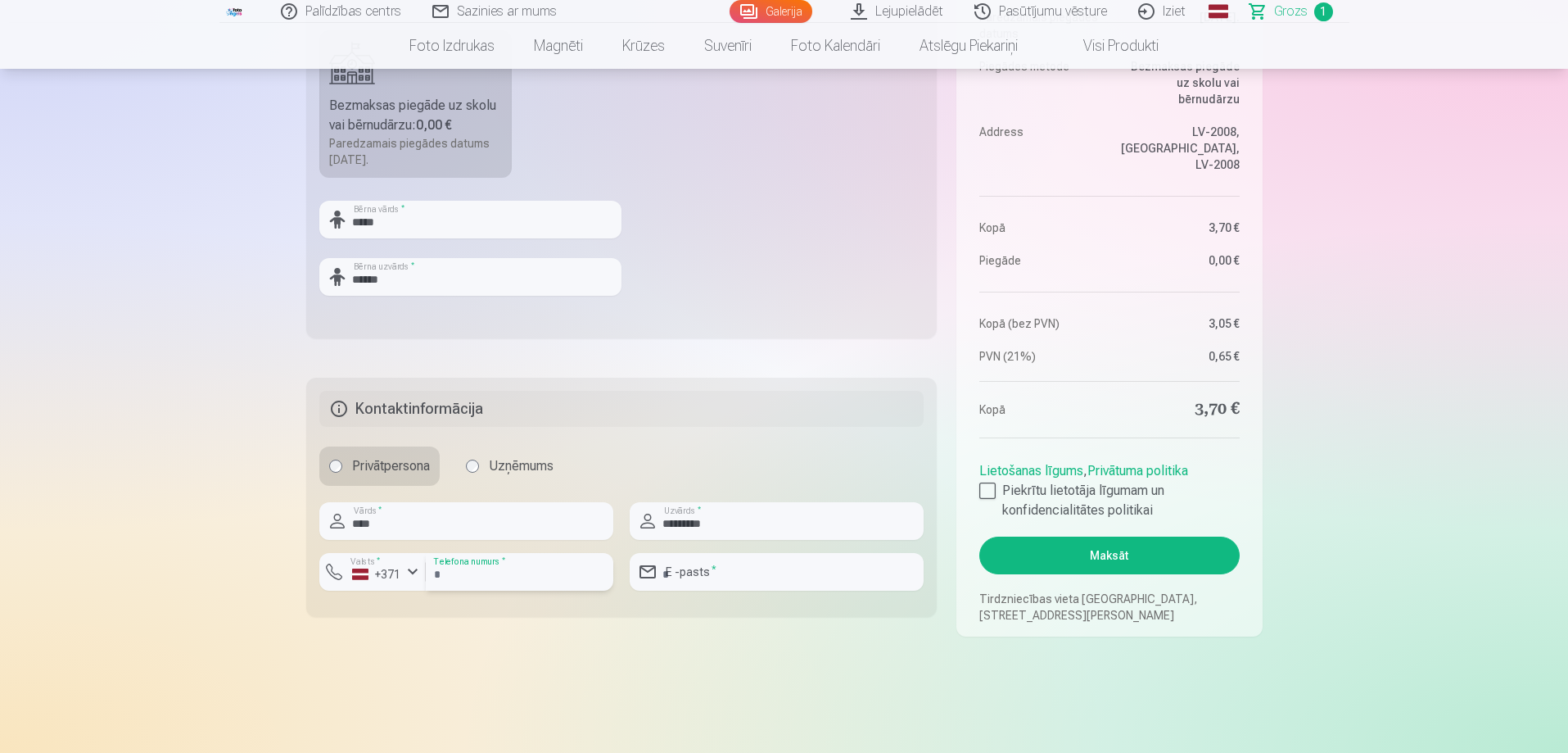
click at [474, 583] on input "number" at bounding box center [519, 571] width 187 height 38
type input "********"
click at [607, 617] on fieldset "Kontaktinformācija Privātpersona Uzņēmums **** Vārds * ********* Uzvārds * Vals…" at bounding box center [621, 498] width 631 height 239
click at [756, 537] on input "*********" at bounding box center [777, 522] width 294 height 38
click at [681, 583] on input "email" at bounding box center [777, 571] width 294 height 38
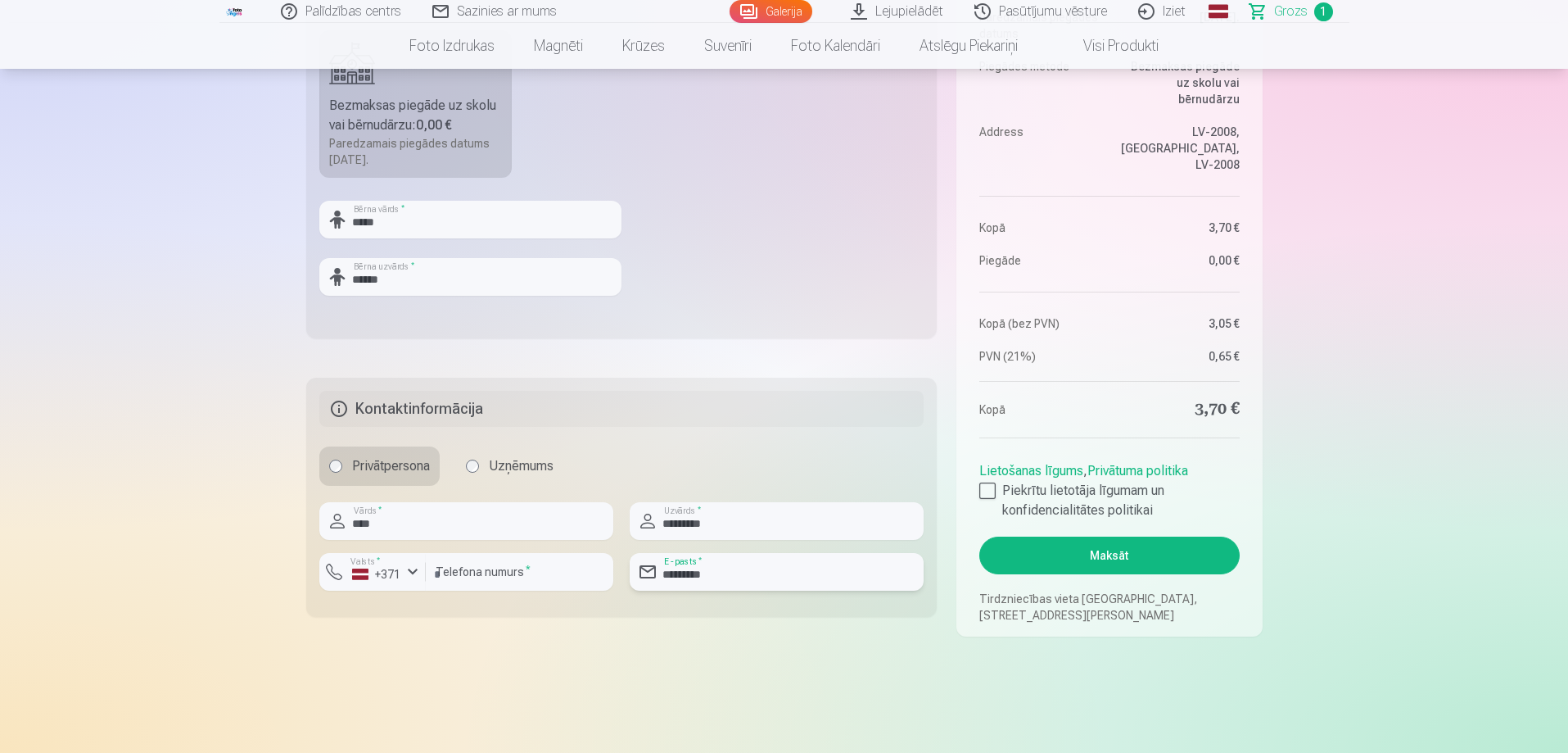
type input "**********"
click at [337, 416] on h5 "Kontaktinformācija" at bounding box center [621, 409] width 605 height 36
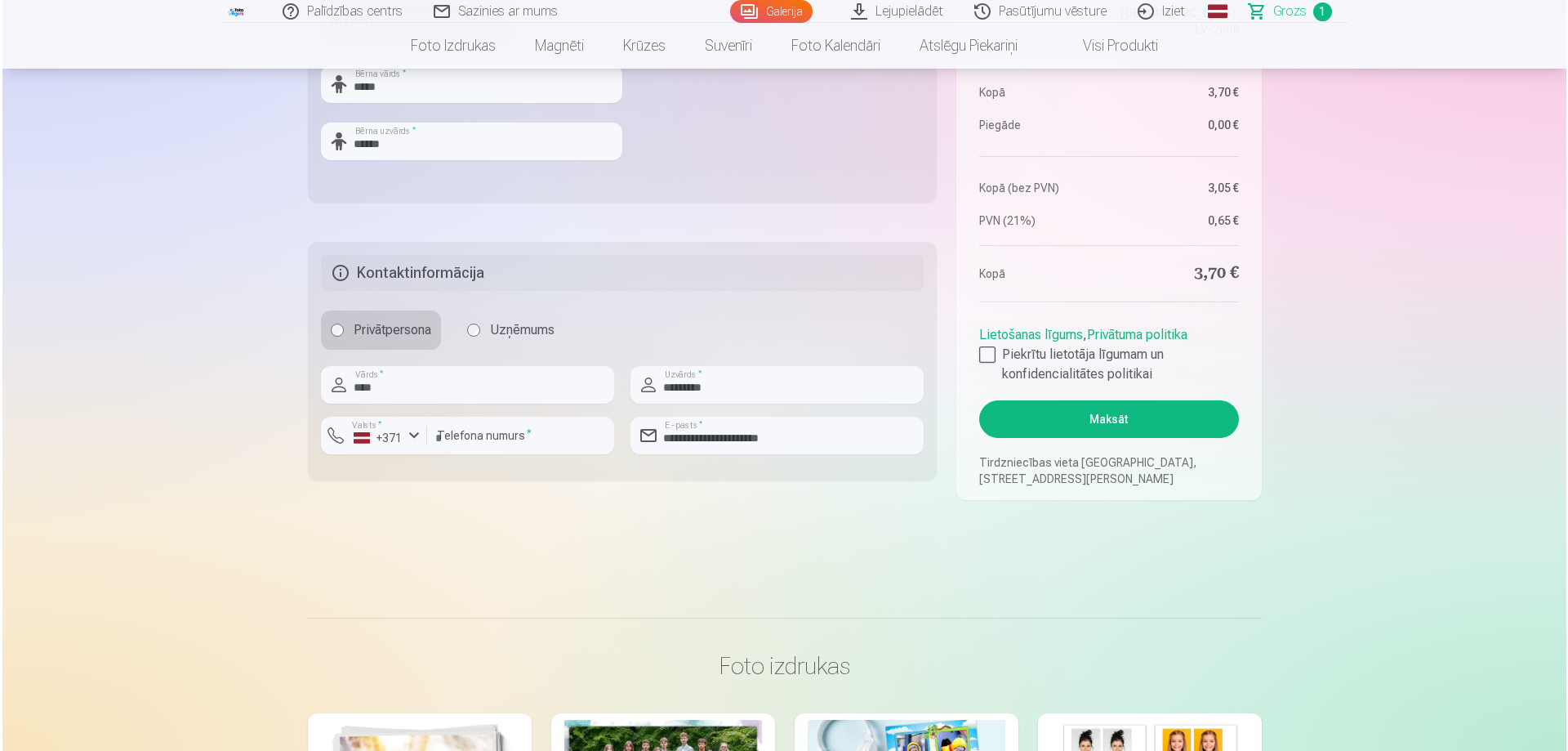
scroll to position [817, 0]
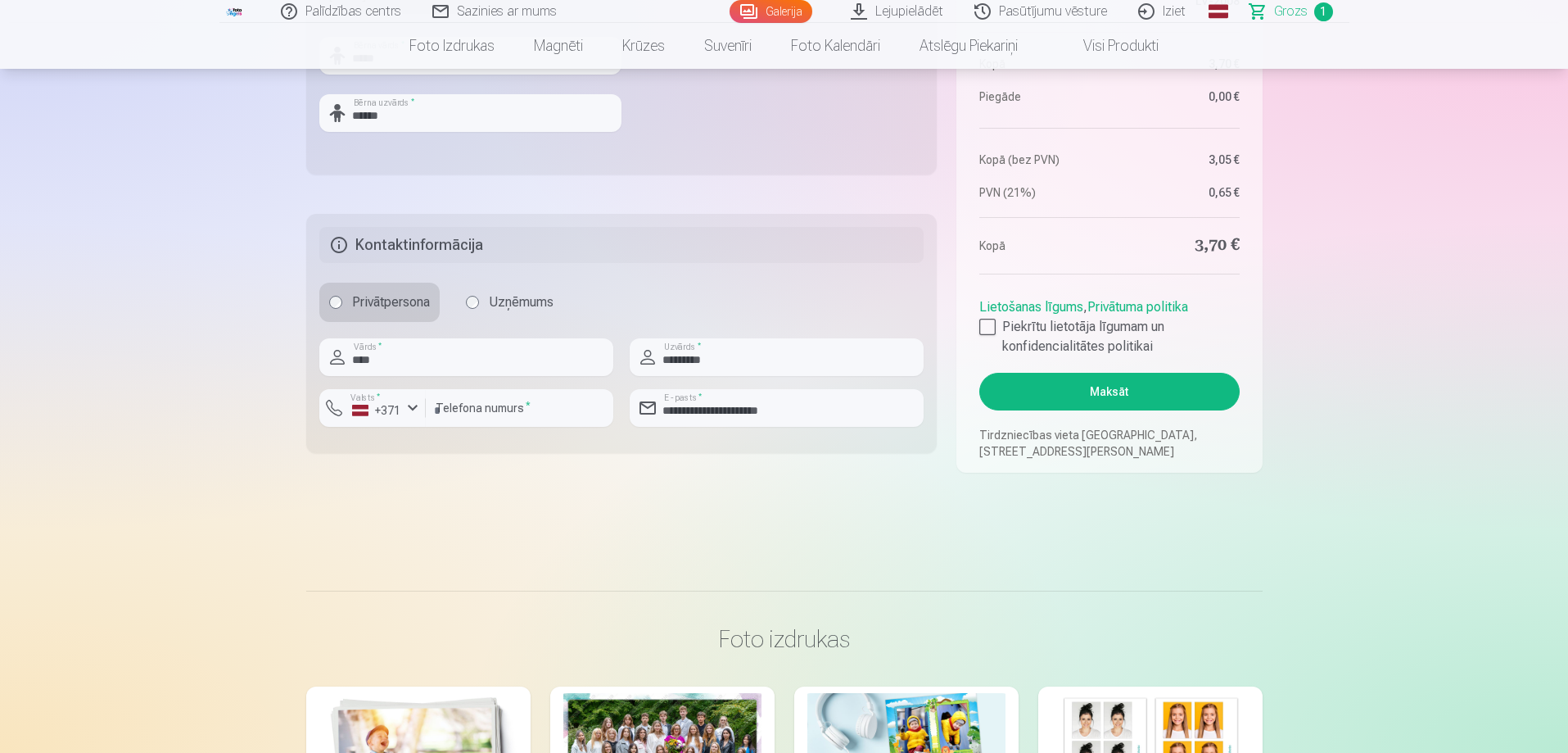
click at [1124, 387] on button "Maksāt" at bounding box center [1108, 392] width 259 height 38
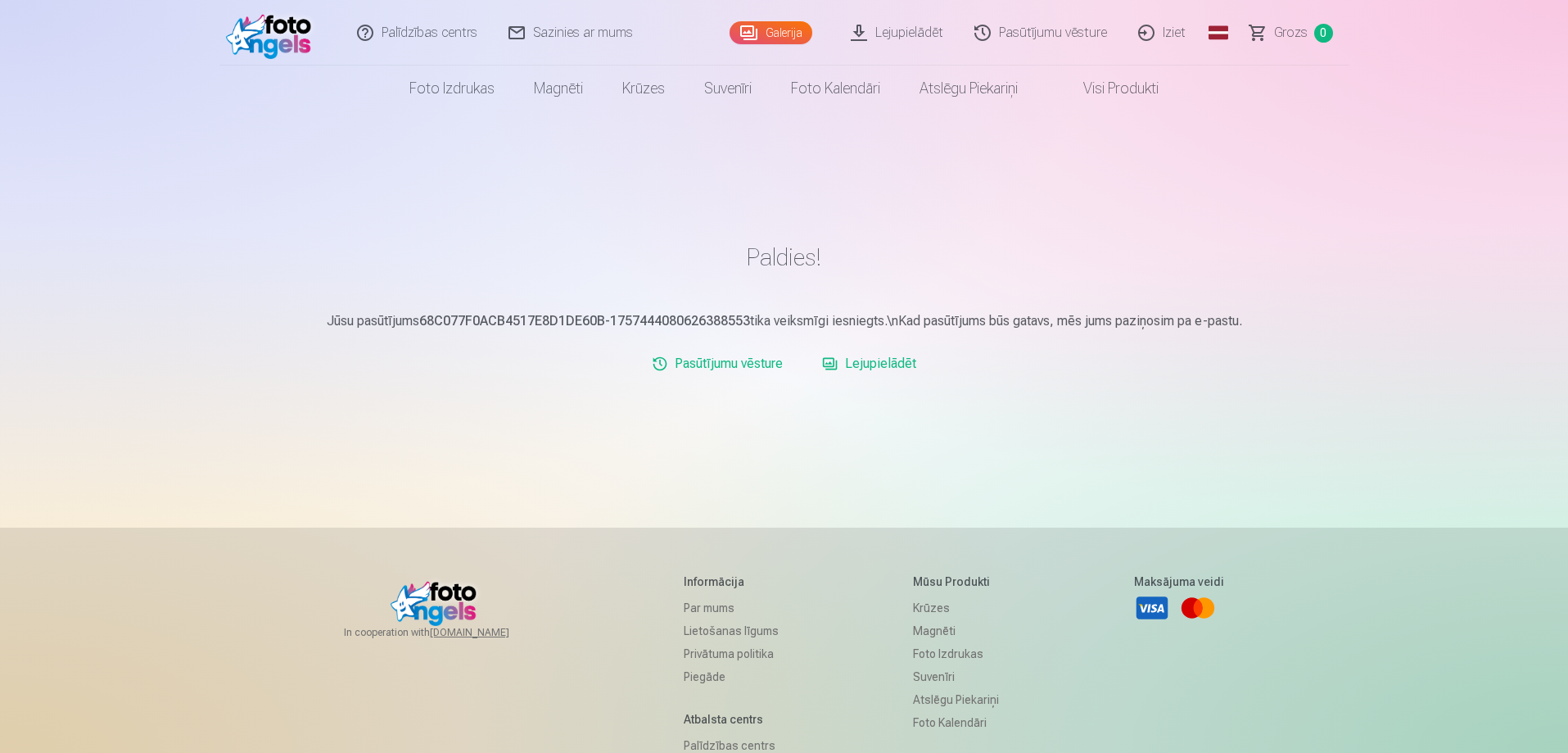
click at [1291, 33] on span "Grozs" at bounding box center [1291, 33] width 34 height 20
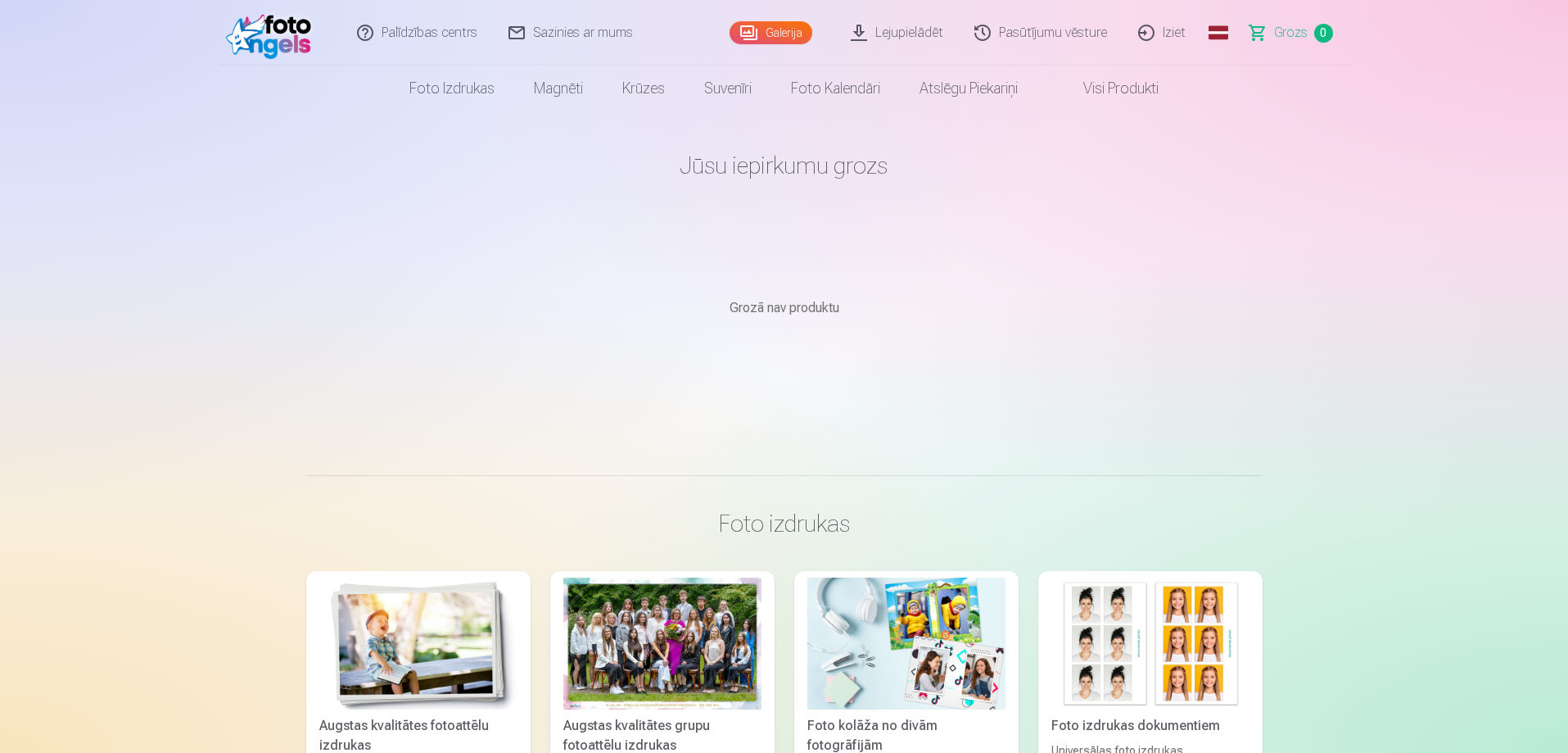
click at [1157, 35] on link "Iziet" at bounding box center [1162, 33] width 79 height 66
